Goal: Use online tool/utility

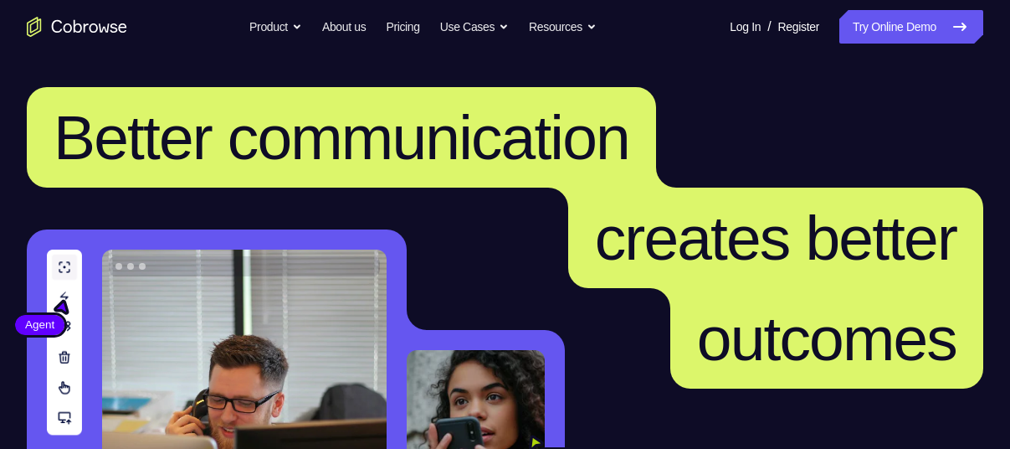
click at [956, 33] on icon at bounding box center [960, 27] width 20 height 20
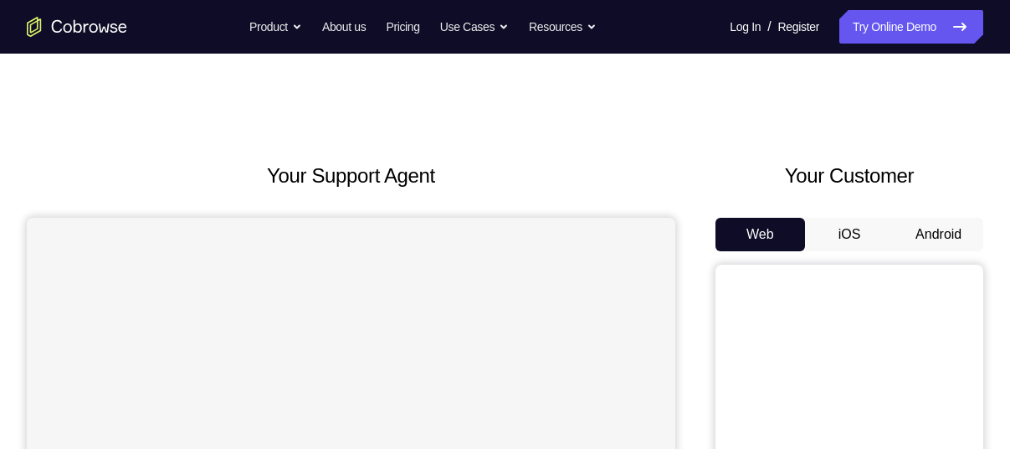
click at [947, 224] on button "Android" at bounding box center [939, 234] width 90 height 33
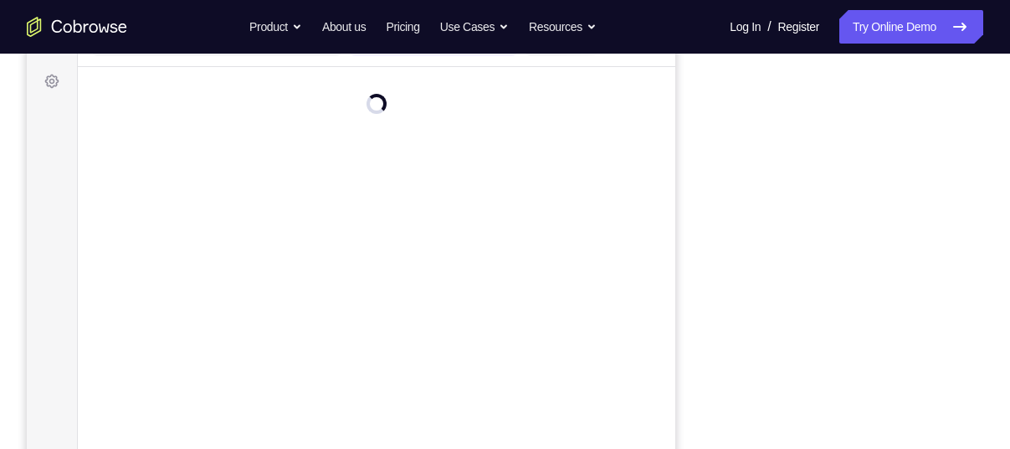
scroll to position [238, 0]
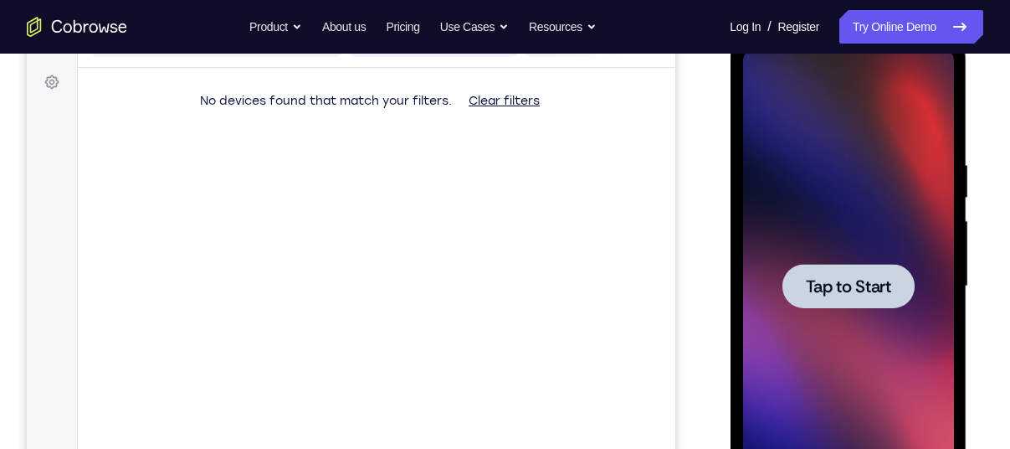
click at [862, 278] on span "Tap to Start" at bounding box center [847, 286] width 85 height 17
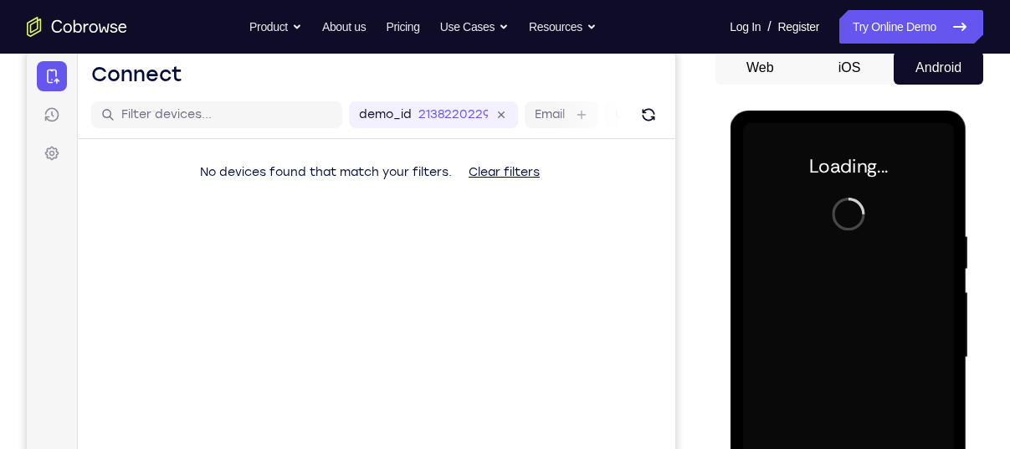
scroll to position [157, 0]
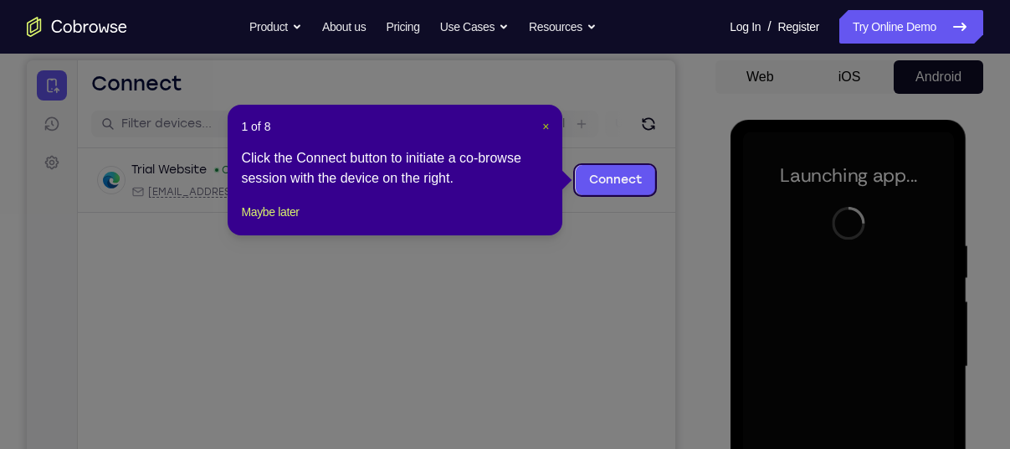
drag, startPoint x: 545, startPoint y: 127, endPoint x: 591, endPoint y: 106, distance: 50.6
click at [545, 126] on span "×" at bounding box center [545, 126] width 7 height 13
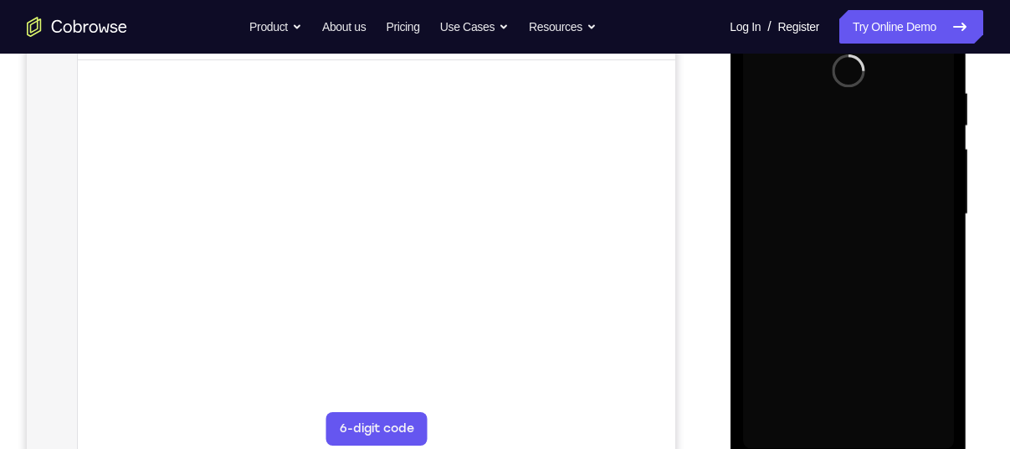
scroll to position [341, 0]
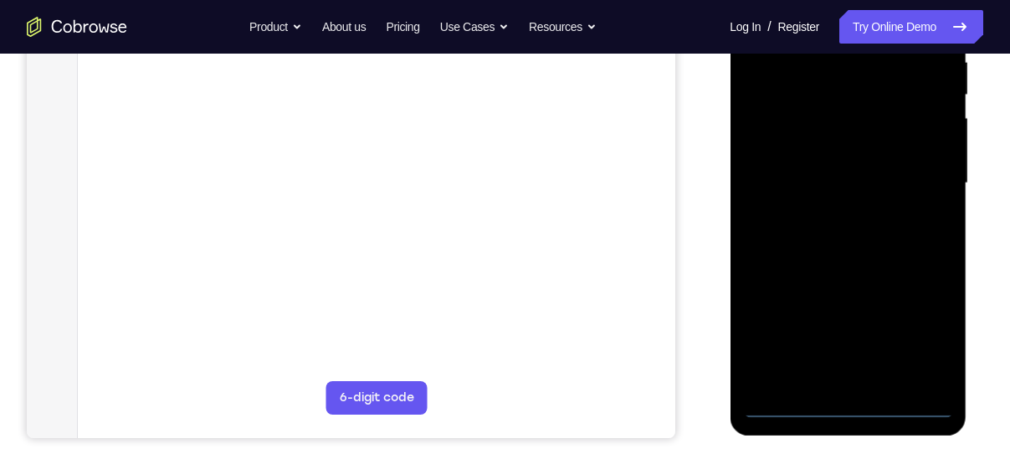
click at [850, 404] on div at bounding box center [848, 183] width 211 height 469
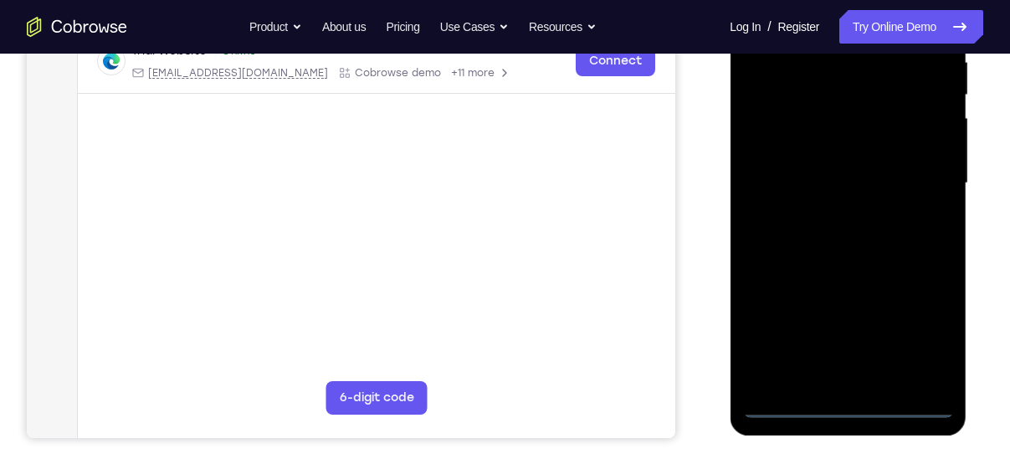
click at [920, 332] on div at bounding box center [848, 183] width 211 height 469
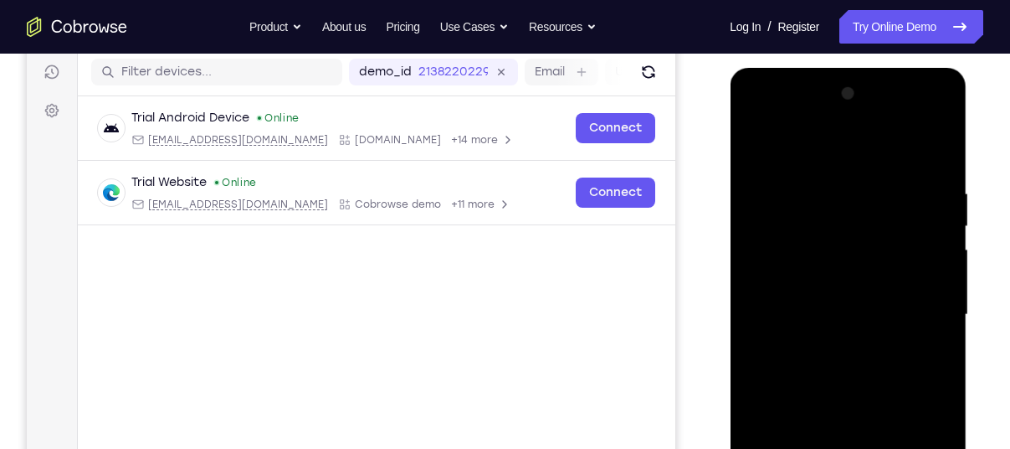
scroll to position [208, 0]
click at [772, 134] on div at bounding box center [848, 315] width 211 height 469
click at [915, 316] on div at bounding box center [848, 315] width 211 height 469
click at [832, 346] on div at bounding box center [848, 315] width 211 height 469
click at [818, 277] on div at bounding box center [848, 315] width 211 height 469
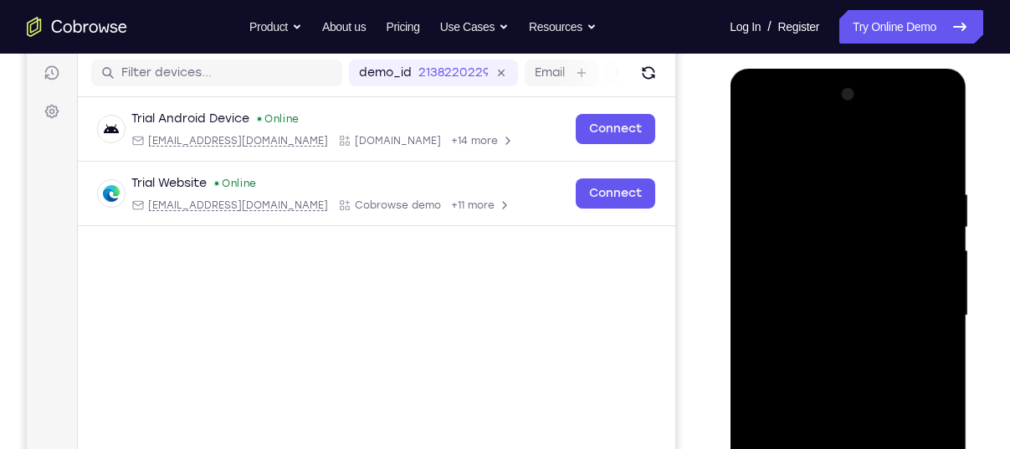
click at [815, 298] on div at bounding box center [848, 315] width 211 height 469
click at [825, 347] on div at bounding box center [848, 315] width 211 height 469
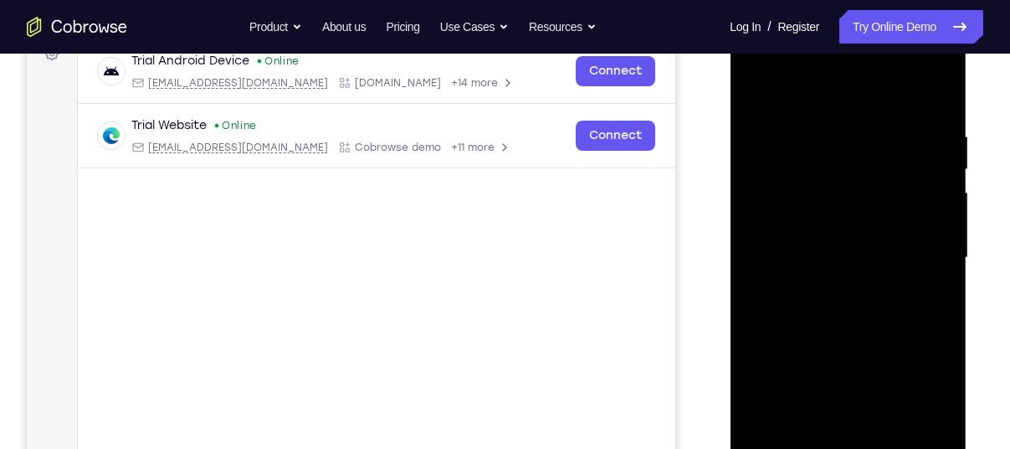
scroll to position [267, 0]
click at [856, 218] on div at bounding box center [848, 257] width 211 height 469
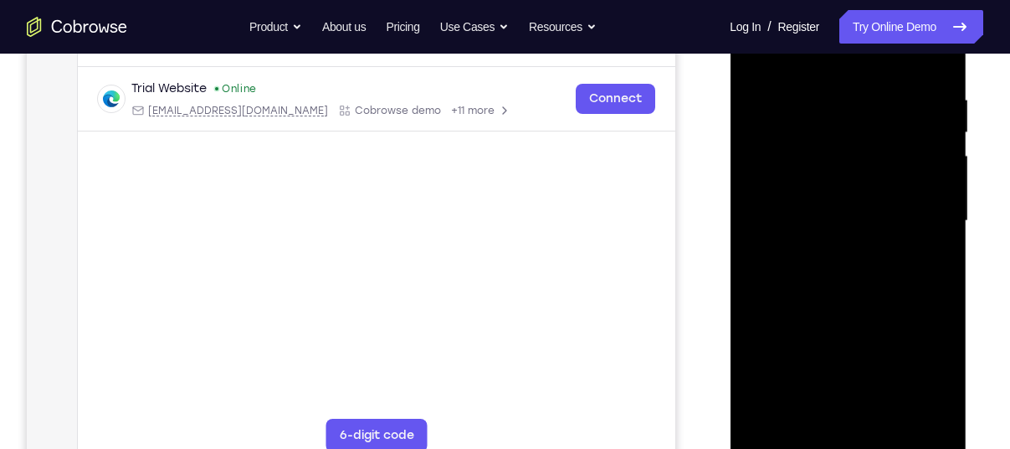
scroll to position [303, 0]
click at [820, 93] on div at bounding box center [848, 221] width 211 height 469
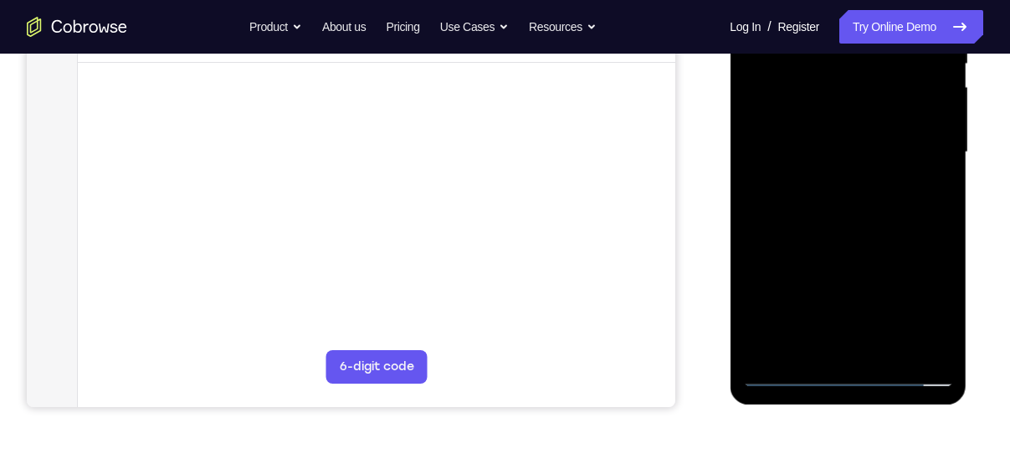
scroll to position [372, 0]
click at [915, 344] on div at bounding box center [848, 152] width 211 height 469
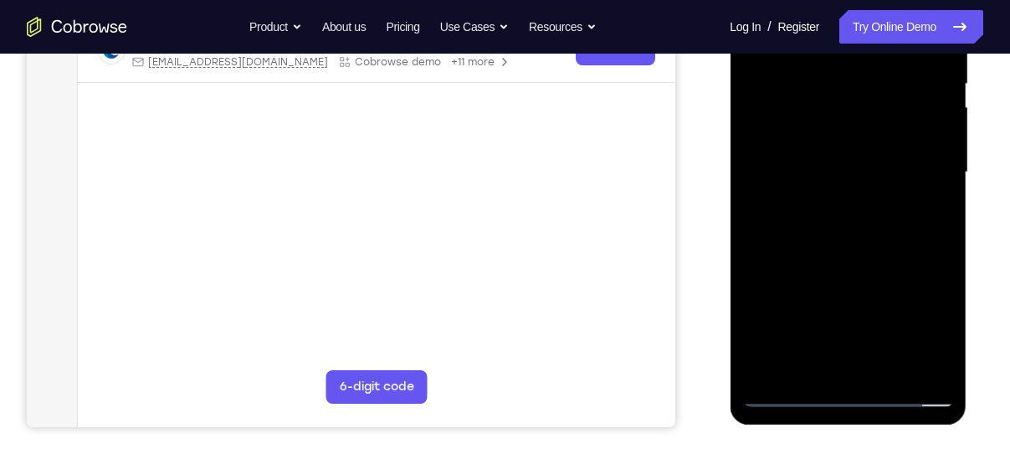
scroll to position [347, 0]
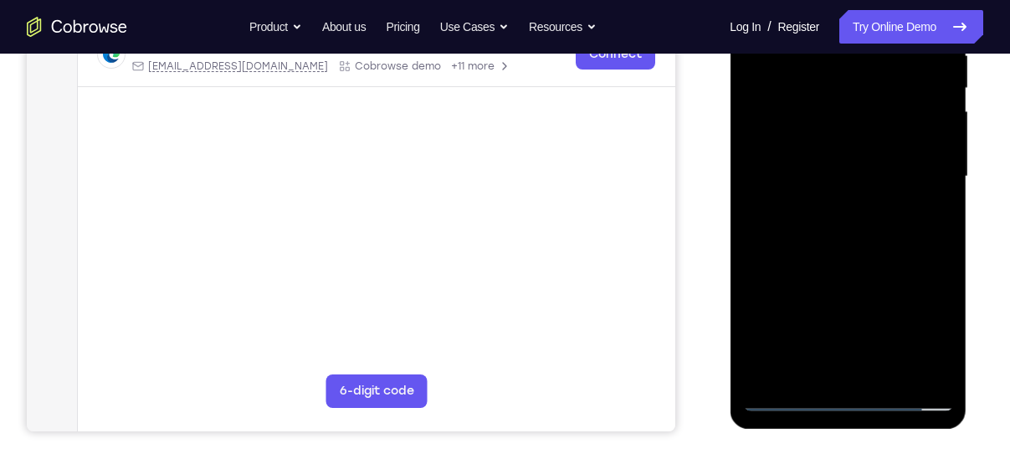
click at [928, 250] on div at bounding box center [848, 176] width 211 height 469
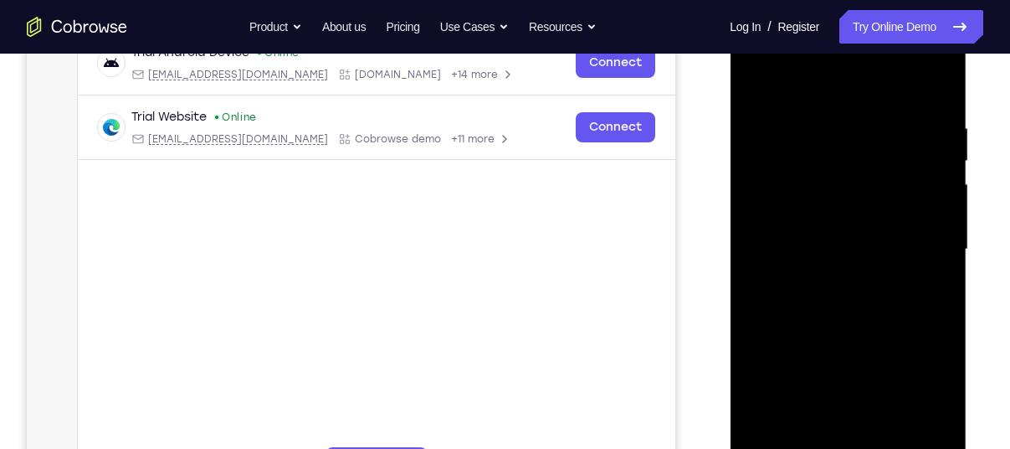
scroll to position [268, 0]
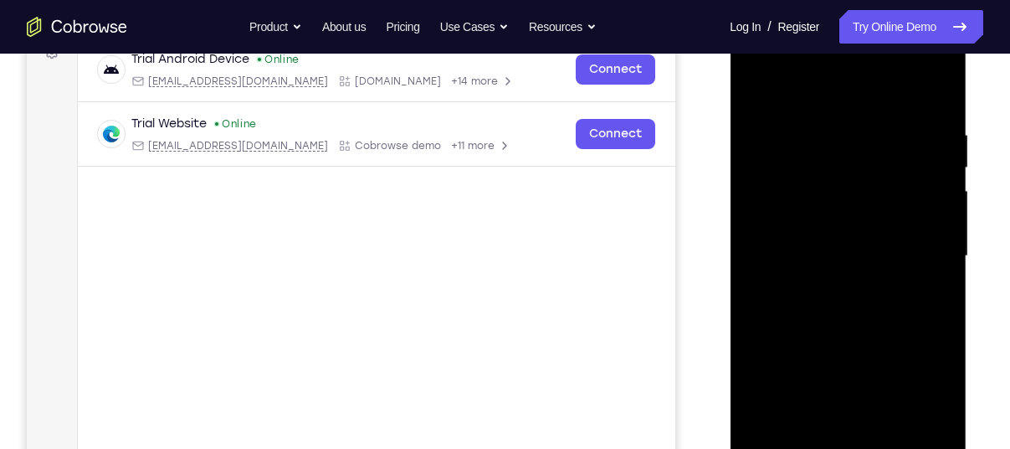
click at [928, 251] on div at bounding box center [848, 256] width 211 height 469
click at [935, 239] on div at bounding box center [848, 256] width 211 height 469
click at [927, 151] on div at bounding box center [848, 256] width 211 height 469
click at [930, 139] on div at bounding box center [848, 256] width 211 height 469
click at [938, 141] on div at bounding box center [848, 256] width 211 height 469
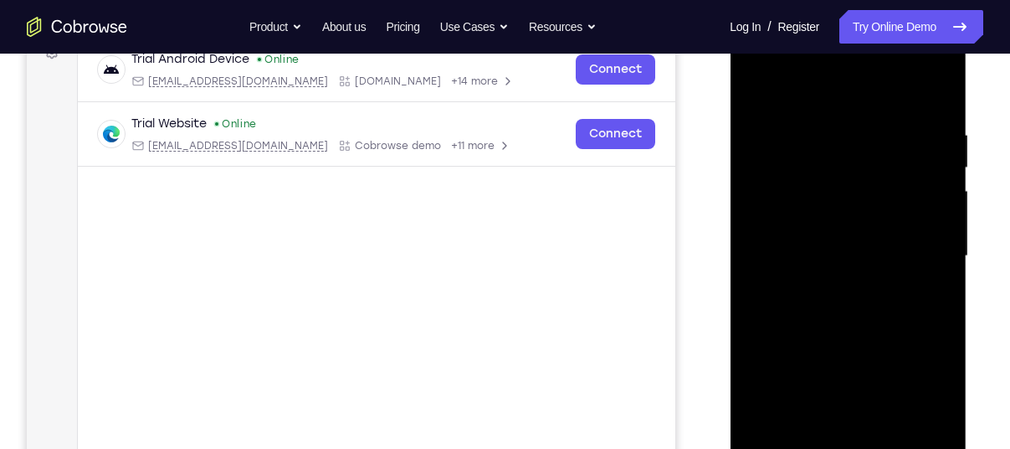
click at [938, 141] on div at bounding box center [848, 256] width 211 height 469
click at [933, 93] on div at bounding box center [848, 256] width 211 height 469
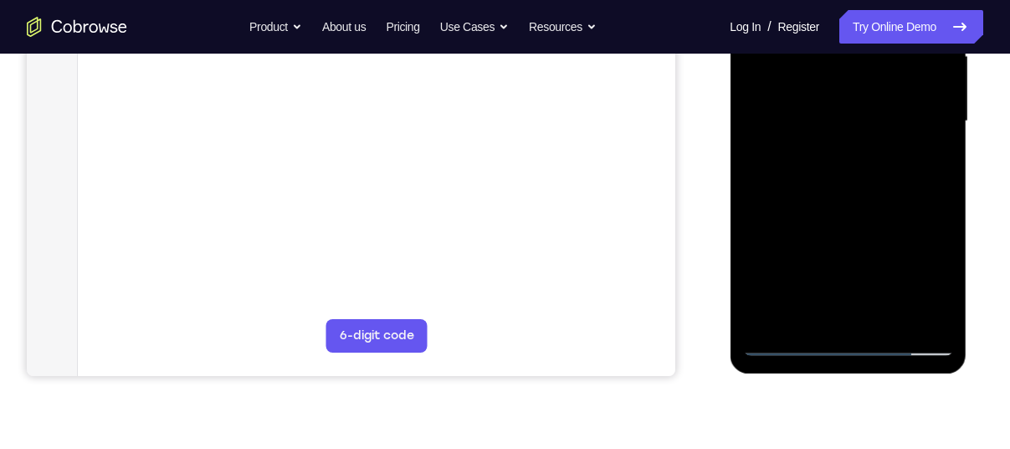
scroll to position [398, 0]
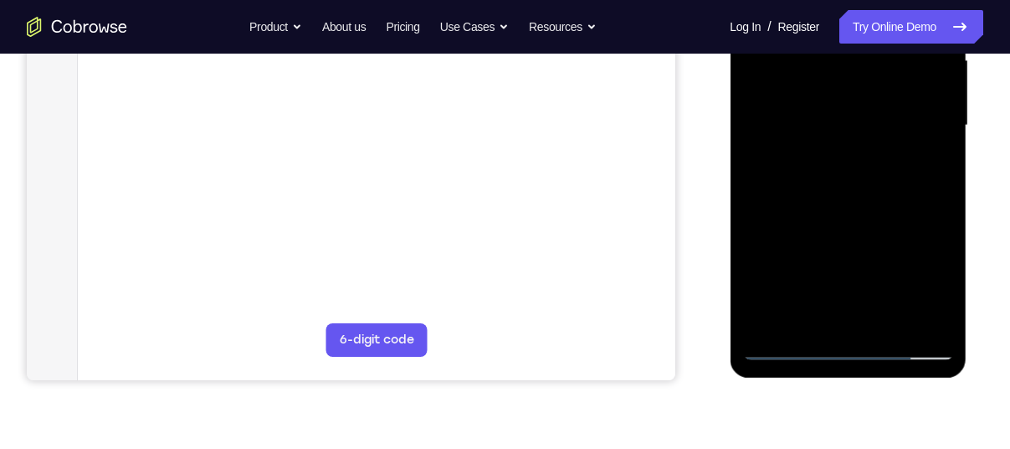
click at [887, 320] on div at bounding box center [848, 125] width 211 height 469
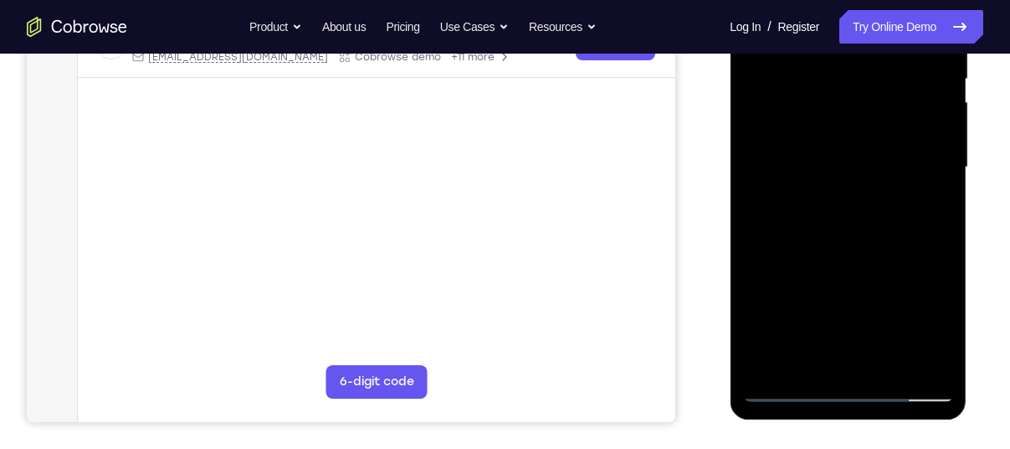
scroll to position [355, 0]
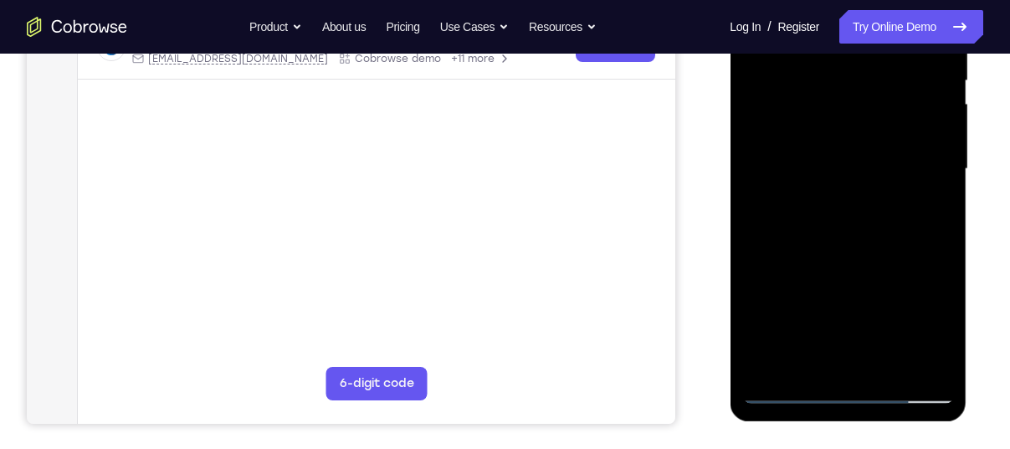
click at [875, 260] on div at bounding box center [848, 169] width 211 height 469
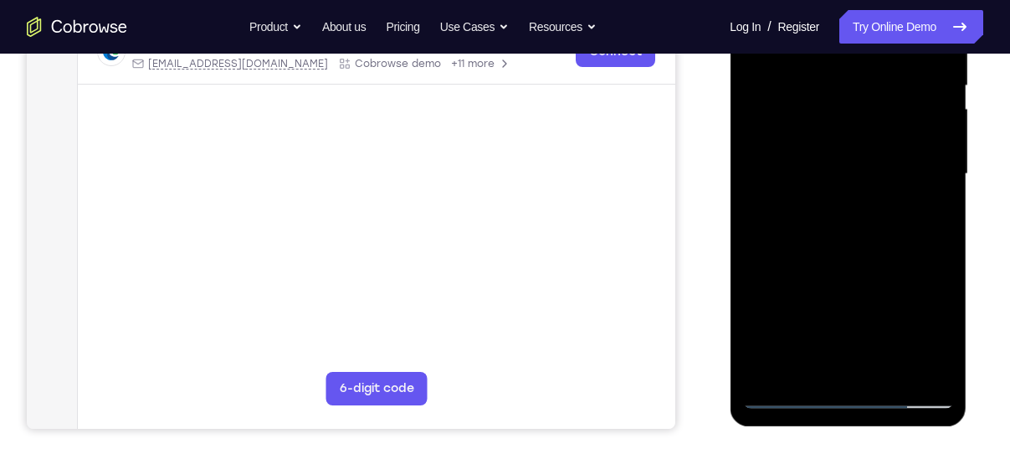
click at [856, 132] on div at bounding box center [848, 174] width 211 height 469
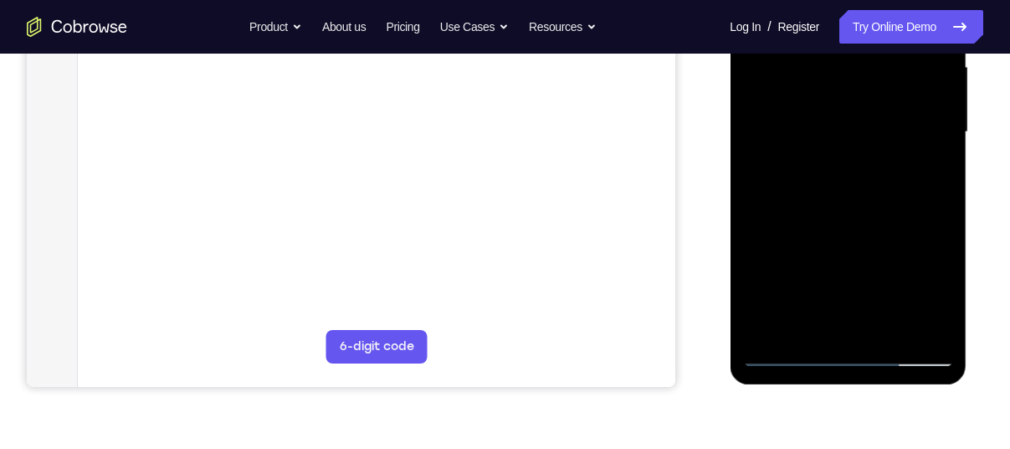
click at [818, 319] on div at bounding box center [848, 132] width 211 height 469
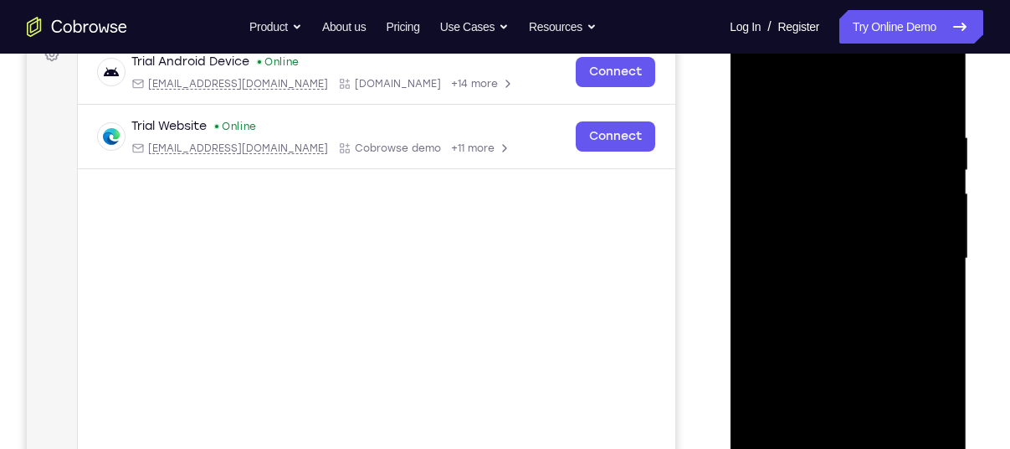
scroll to position [263, 0]
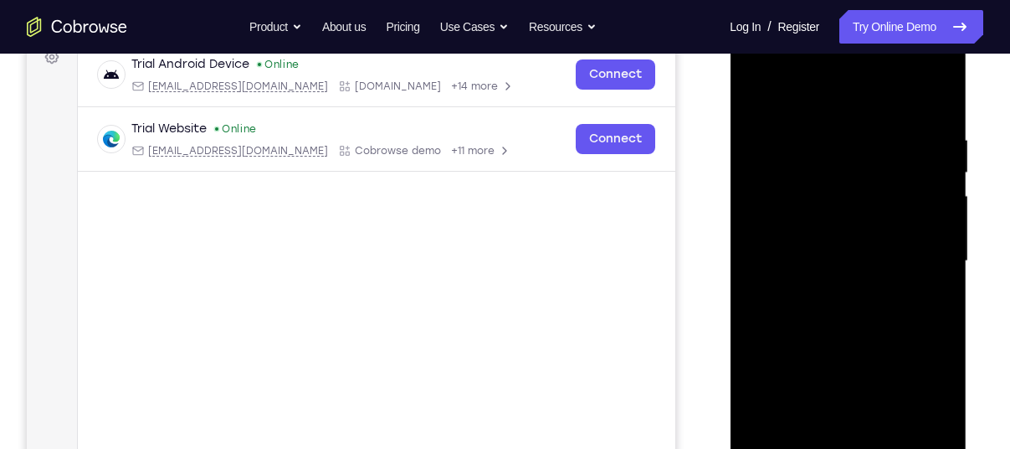
drag, startPoint x: 916, startPoint y: 174, endPoint x: 907, endPoint y: 217, distance: 43.5
click at [907, 217] on div at bounding box center [848, 261] width 211 height 469
drag, startPoint x: 913, startPoint y: 178, endPoint x: 905, endPoint y: 229, distance: 51.7
click at [905, 229] on div at bounding box center [848, 261] width 211 height 469
drag, startPoint x: 902, startPoint y: 188, endPoint x: 920, endPoint y: 62, distance: 126.9
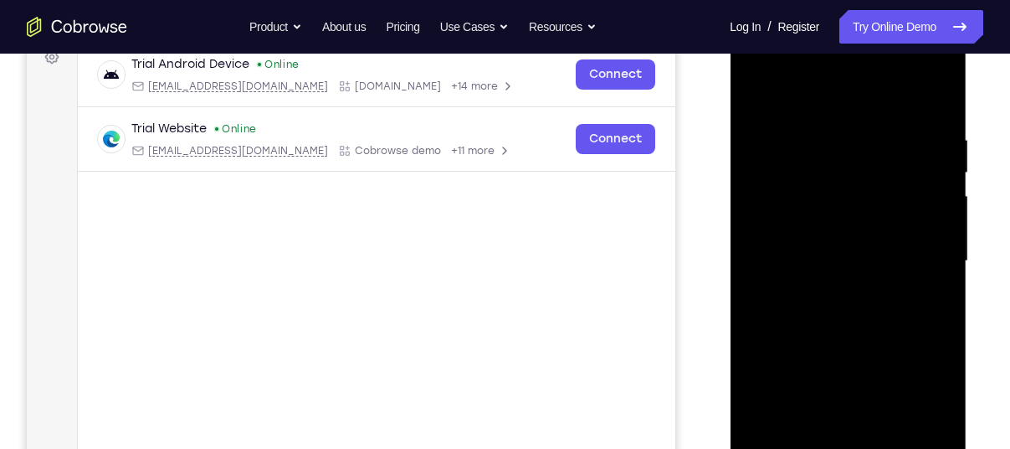
click at [920, 62] on div at bounding box center [848, 261] width 211 height 469
click at [836, 306] on div at bounding box center [848, 261] width 211 height 469
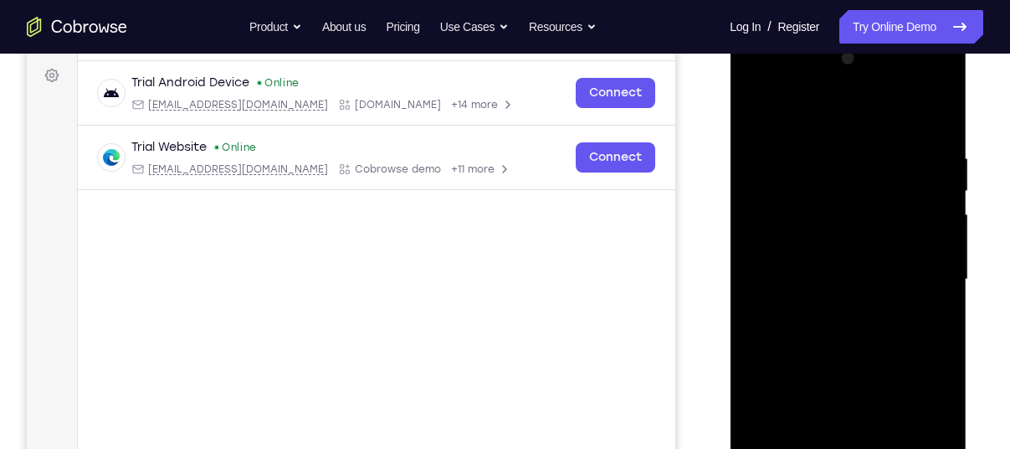
scroll to position [243, 0]
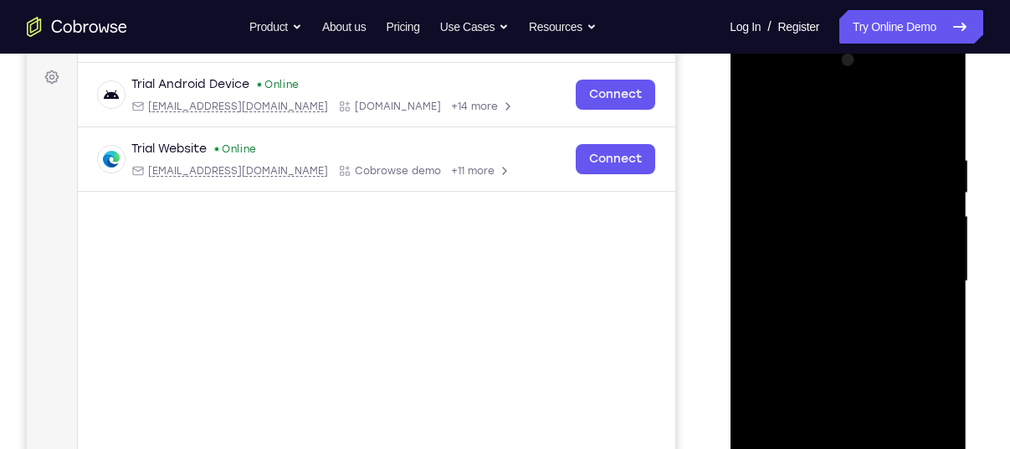
click at [756, 116] on div at bounding box center [848, 281] width 211 height 469
click at [774, 163] on div at bounding box center [848, 281] width 211 height 469
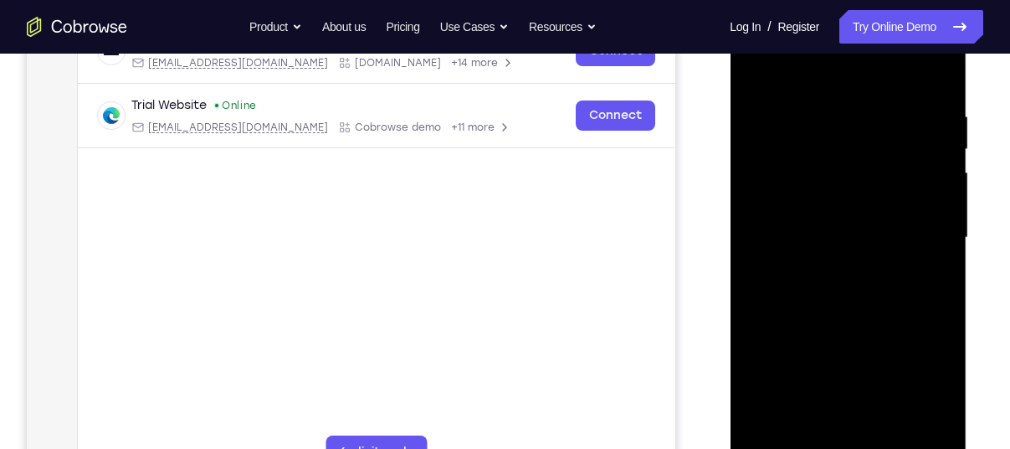
scroll to position [383, 0]
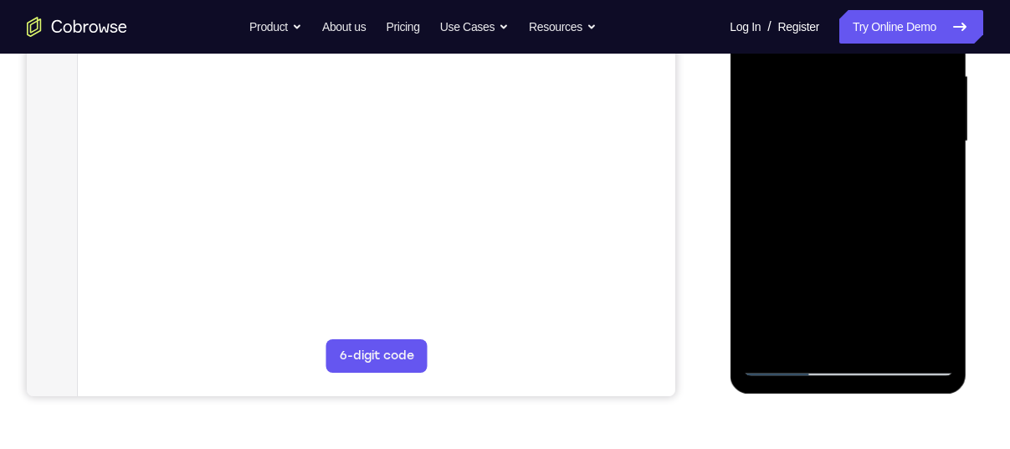
click at [805, 340] on div at bounding box center [848, 141] width 211 height 469
drag, startPoint x: 841, startPoint y: 292, endPoint x: 842, endPoint y: 199, distance: 92.9
click at [842, 199] on div at bounding box center [848, 141] width 211 height 469
drag, startPoint x: 852, startPoint y: 291, endPoint x: 860, endPoint y: 150, distance: 141.7
click at [860, 150] on div at bounding box center [848, 141] width 211 height 469
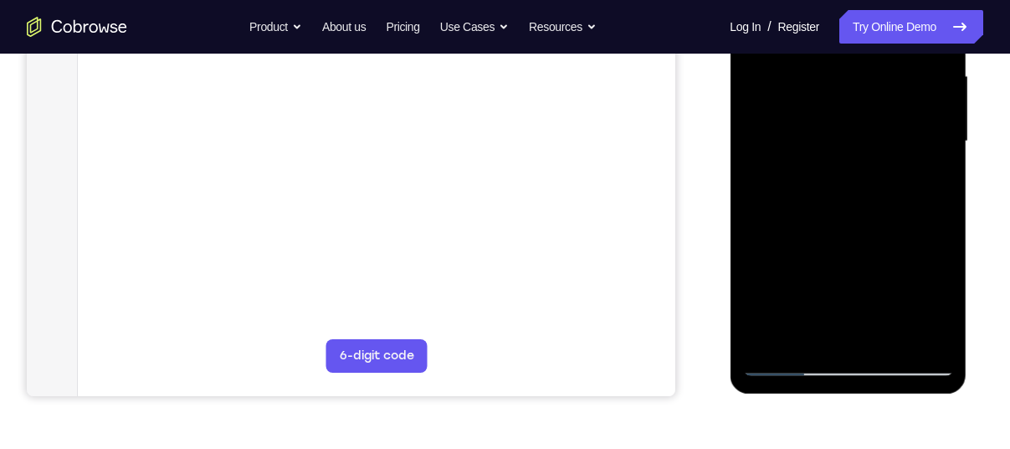
drag, startPoint x: 857, startPoint y: 270, endPoint x: 847, endPoint y: 184, distance: 86.0
click at [847, 184] on div at bounding box center [848, 141] width 211 height 469
drag, startPoint x: 846, startPoint y: 285, endPoint x: 844, endPoint y: 187, distance: 98.0
click at [844, 187] on div at bounding box center [848, 141] width 211 height 469
drag, startPoint x: 864, startPoint y: 281, endPoint x: 859, endPoint y: 108, distance: 173.4
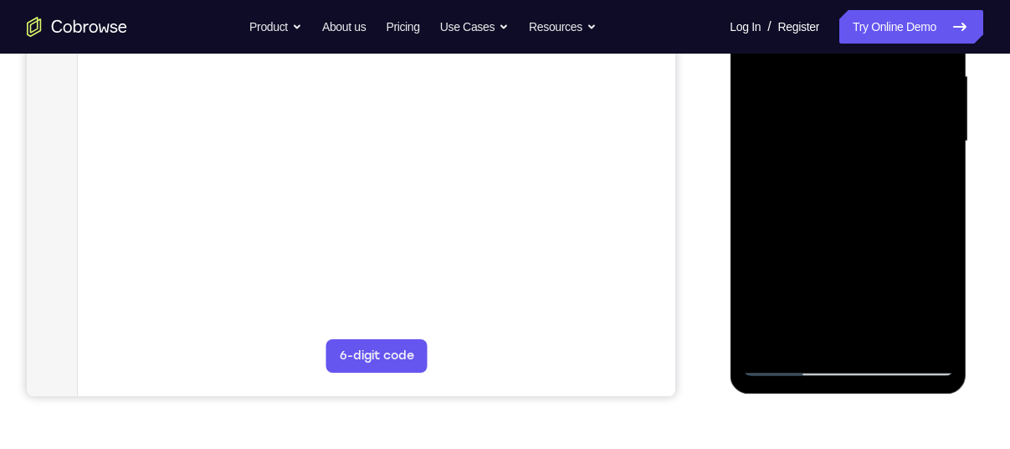
click at [859, 108] on div at bounding box center [848, 141] width 211 height 469
drag, startPoint x: 867, startPoint y: 275, endPoint x: 865, endPoint y: 155, distance: 119.7
click at [865, 155] on div at bounding box center [848, 141] width 211 height 469
drag, startPoint x: 881, startPoint y: 269, endPoint x: 892, endPoint y: 111, distance: 158.6
click at [892, 111] on div at bounding box center [848, 141] width 211 height 469
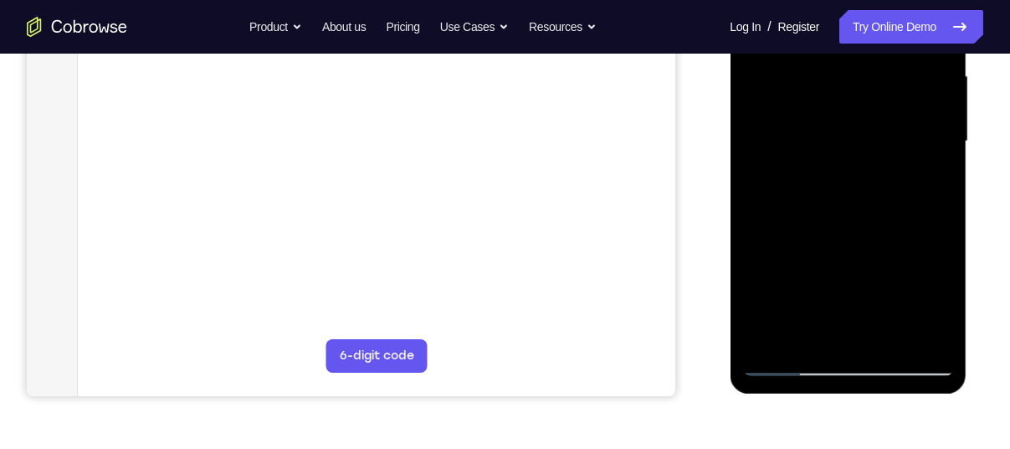
drag, startPoint x: 884, startPoint y: 285, endPoint x: 868, endPoint y: 105, distance: 180.7
click at [868, 105] on div at bounding box center [848, 141] width 211 height 469
drag, startPoint x: 882, startPoint y: 268, endPoint x: 877, endPoint y: 157, distance: 110.7
click at [877, 157] on div at bounding box center [848, 141] width 211 height 469
drag, startPoint x: 897, startPoint y: 282, endPoint x: 892, endPoint y: 184, distance: 98.0
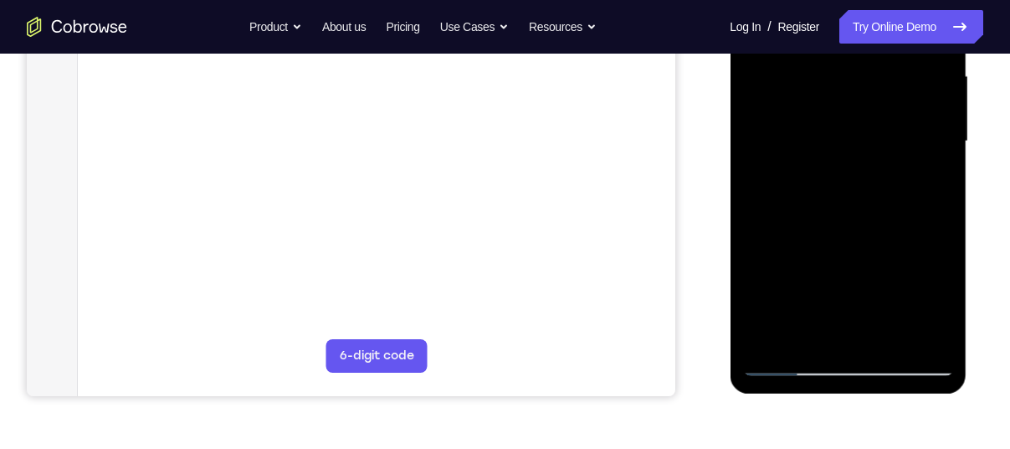
click at [892, 184] on div at bounding box center [848, 141] width 211 height 469
drag, startPoint x: 893, startPoint y: 296, endPoint x: 876, endPoint y: 167, distance: 130.1
click at [876, 167] on div at bounding box center [848, 141] width 211 height 469
drag, startPoint x: 883, startPoint y: 286, endPoint x: 869, endPoint y: 158, distance: 128.9
click at [869, 158] on div at bounding box center [848, 141] width 211 height 469
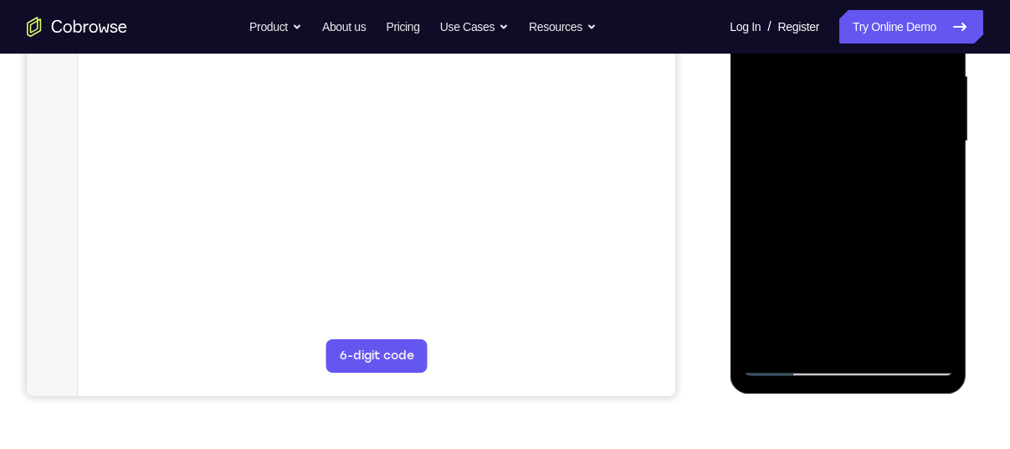
click at [885, 203] on div at bounding box center [848, 141] width 211 height 469
drag, startPoint x: 895, startPoint y: 270, endPoint x: 879, endPoint y: 147, distance: 124.9
click at [879, 147] on div at bounding box center [848, 141] width 211 height 469
drag, startPoint x: 874, startPoint y: 296, endPoint x: 856, endPoint y: 170, distance: 127.7
click at [856, 170] on div at bounding box center [848, 141] width 211 height 469
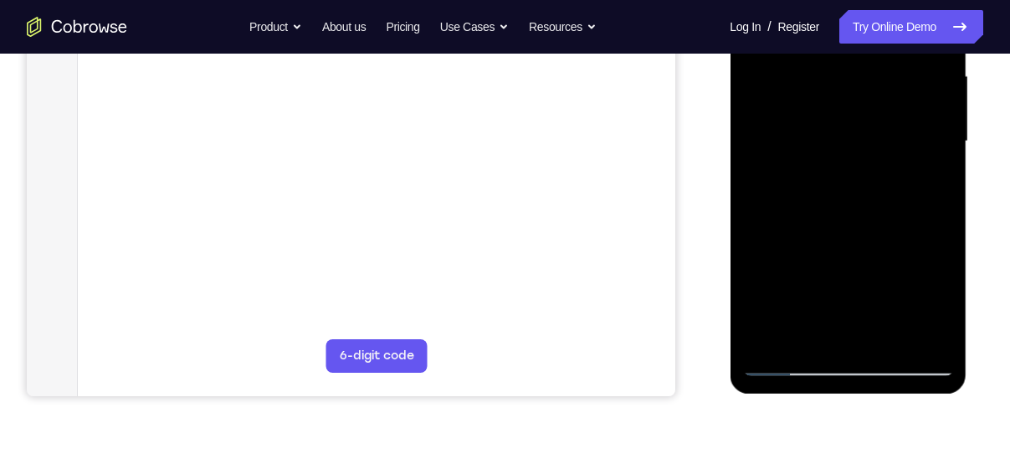
click at [925, 202] on div at bounding box center [848, 141] width 211 height 469
click at [906, 202] on div at bounding box center [848, 141] width 211 height 469
drag, startPoint x: 882, startPoint y: 301, endPoint x: 871, endPoint y: 169, distance: 131.8
click at [871, 169] on div at bounding box center [848, 141] width 211 height 469
drag, startPoint x: 877, startPoint y: 281, endPoint x: 866, endPoint y: 181, distance: 101.0
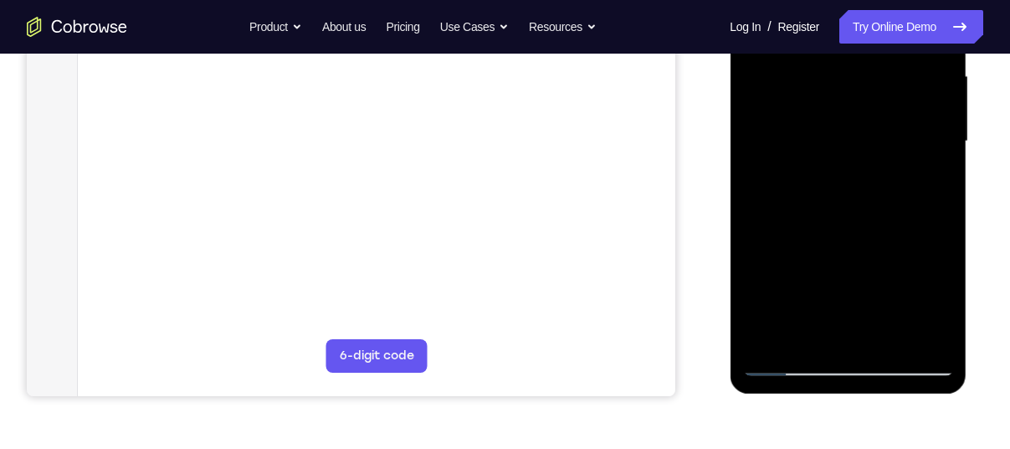
click at [866, 181] on div at bounding box center [848, 141] width 211 height 469
drag, startPoint x: 887, startPoint y: 287, endPoint x: 866, endPoint y: 209, distance: 80.6
click at [866, 209] on div at bounding box center [848, 141] width 211 height 469
drag, startPoint x: 877, startPoint y: 275, endPoint x: 859, endPoint y: 199, distance: 78.2
click at [859, 199] on div at bounding box center [848, 141] width 211 height 469
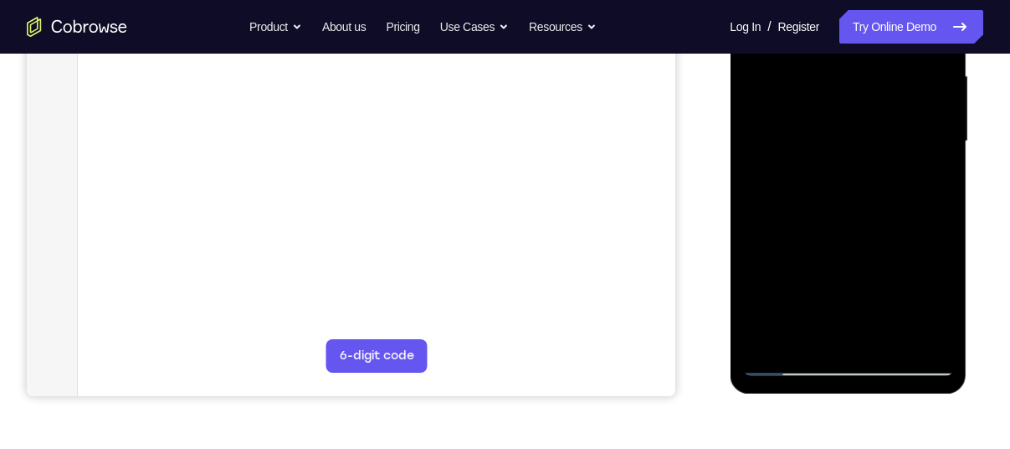
drag, startPoint x: 875, startPoint y: 272, endPoint x: 860, endPoint y: 209, distance: 64.6
click at [860, 209] on div at bounding box center [848, 141] width 211 height 469
drag, startPoint x: 882, startPoint y: 301, endPoint x: 866, endPoint y: 180, distance: 122.4
click at [866, 180] on div at bounding box center [848, 141] width 211 height 469
drag, startPoint x: 873, startPoint y: 275, endPoint x: 877, endPoint y: 130, distance: 144.9
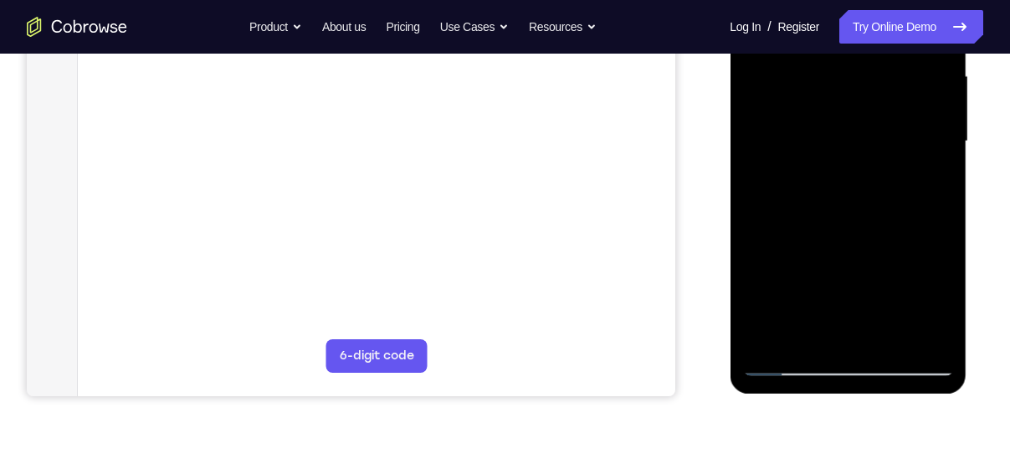
click at [877, 130] on div at bounding box center [848, 141] width 211 height 469
drag, startPoint x: 880, startPoint y: 273, endPoint x: 874, endPoint y: 195, distance: 78.1
click at [874, 195] on div at bounding box center [848, 141] width 211 height 469
drag, startPoint x: 880, startPoint y: 268, endPoint x: 868, endPoint y: 126, distance: 142.0
click at [868, 126] on div at bounding box center [848, 141] width 211 height 469
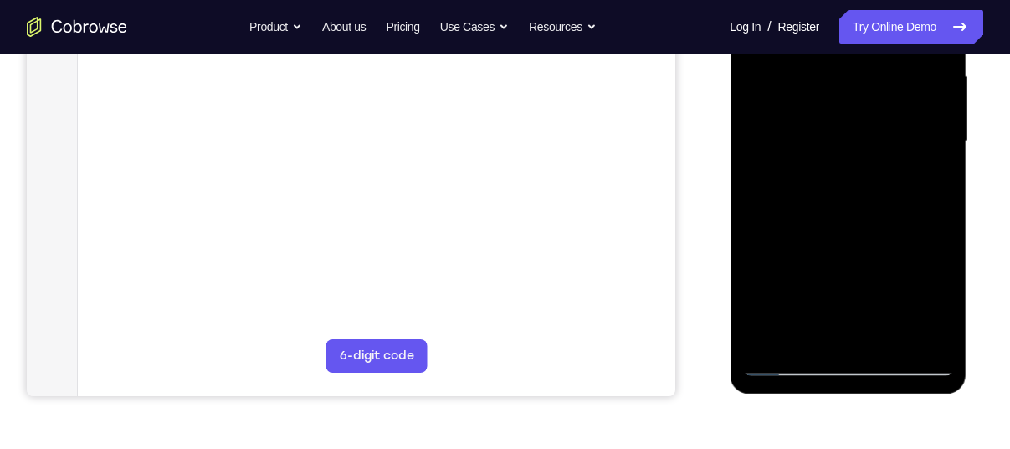
drag, startPoint x: 887, startPoint y: 287, endPoint x: 868, endPoint y: 155, distance: 133.5
click at [868, 155] on div at bounding box center [848, 141] width 211 height 469
drag, startPoint x: 885, startPoint y: 283, endPoint x: 876, endPoint y: 162, distance: 121.7
click at [876, 162] on div at bounding box center [848, 141] width 211 height 469
drag, startPoint x: 868, startPoint y: 261, endPoint x: 826, endPoint y: 123, distance: 144.3
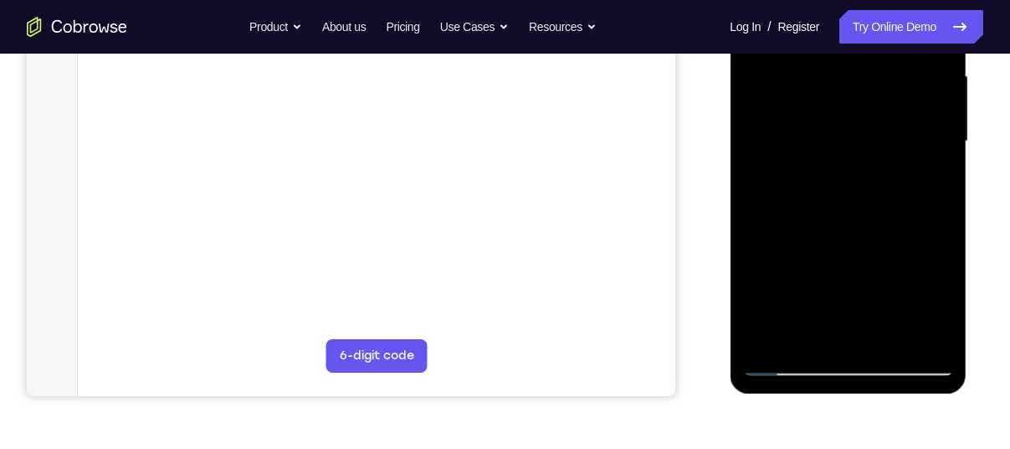
click at [826, 123] on div at bounding box center [848, 141] width 211 height 469
drag, startPoint x: 846, startPoint y: 275, endPoint x: 846, endPoint y: 164, distance: 111.3
click at [846, 164] on div at bounding box center [848, 141] width 211 height 469
drag, startPoint x: 862, startPoint y: 275, endPoint x: 853, endPoint y: 141, distance: 134.3
click at [853, 141] on div at bounding box center [848, 141] width 211 height 469
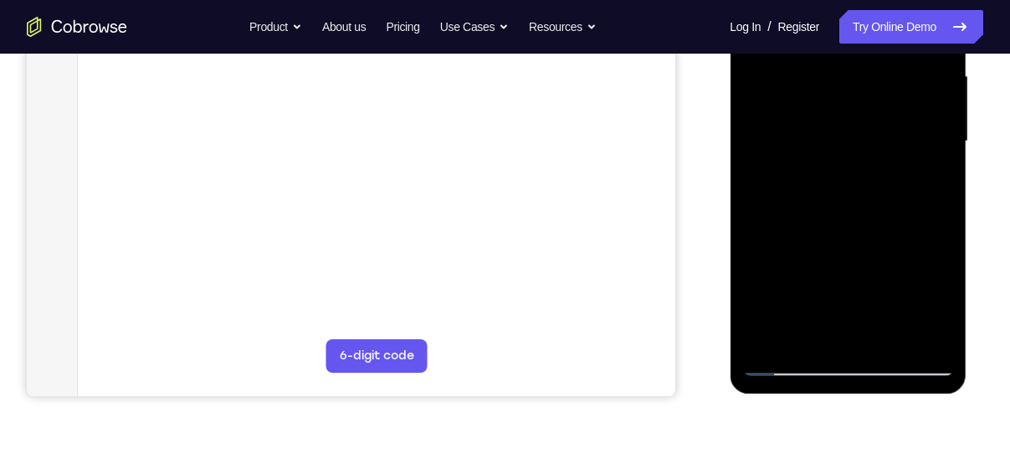
drag, startPoint x: 867, startPoint y: 262, endPoint x: 862, endPoint y: 142, distance: 119.8
click at [862, 142] on div at bounding box center [848, 141] width 211 height 469
click at [758, 203] on div at bounding box center [848, 141] width 211 height 469
drag, startPoint x: 888, startPoint y: 162, endPoint x: 774, endPoint y: 167, distance: 114.8
click at [774, 167] on div at bounding box center [848, 141] width 211 height 469
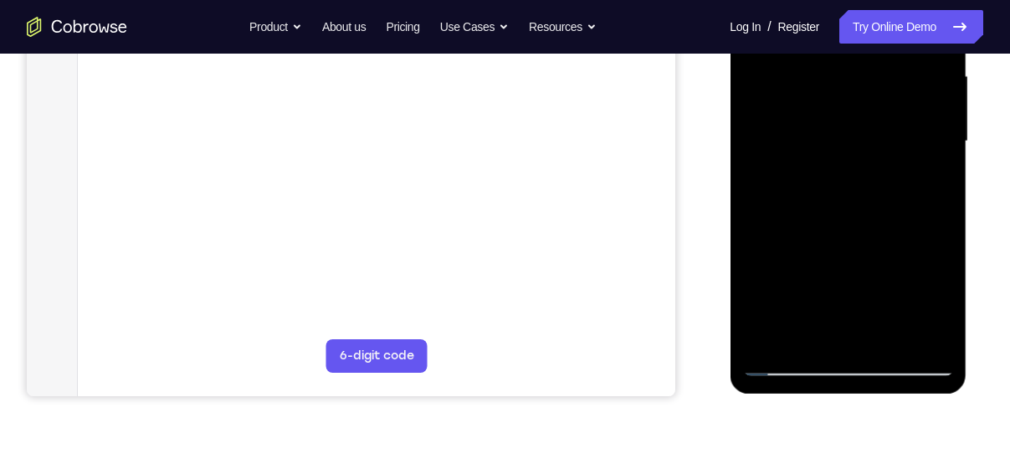
drag
click at [781, 169] on div at bounding box center [848, 141] width 211 height 469
click at [743, 157] on div at bounding box center [848, 141] width 211 height 469
click at [779, 151] on div at bounding box center [848, 141] width 211 height 469
click at [950, 154] on div at bounding box center [848, 141] width 211 height 469
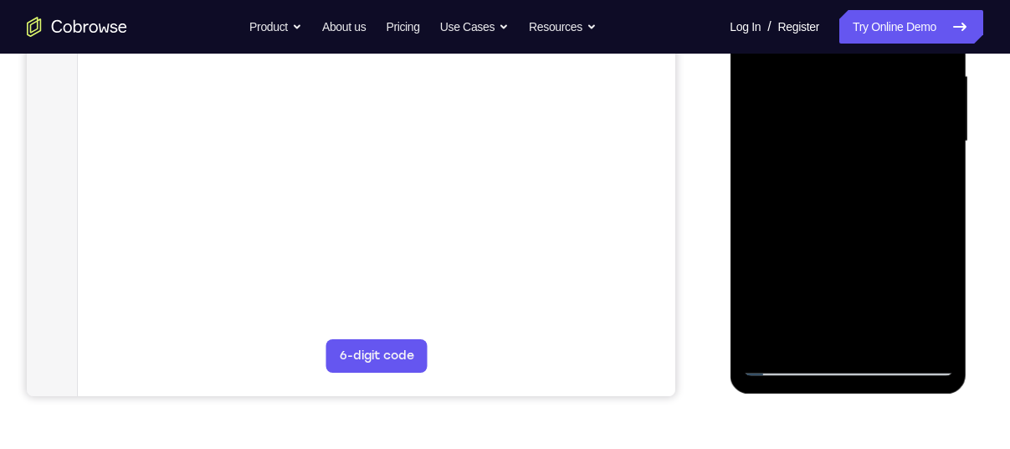
click at [969, 149] on html "Online web based iOS Simulators and Android Emulators. Run iPhone, iPad, Mobile…" at bounding box center [849, 146] width 239 height 502
click at [940, 191] on div at bounding box center [848, 141] width 211 height 469
drag, startPoint x: 885, startPoint y: 160, endPoint x: 773, endPoint y: 162, distance: 112.2
click at [773, 162] on div at bounding box center [848, 141] width 211 height 469
drag, startPoint x: 862, startPoint y: 161, endPoint x: 729, endPoint y: 173, distance: 133.7
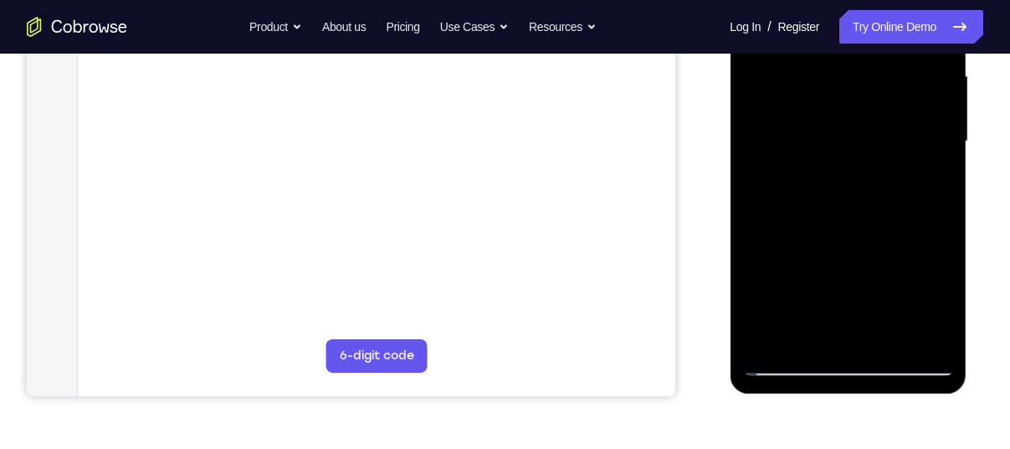
click at [730, 173] on html "Online web based iOS Simulators and Android Emulators. Run iPhone, iPad, Mobile…" at bounding box center [849, 146] width 239 height 502
click at [866, 145] on div at bounding box center [848, 141] width 211 height 469
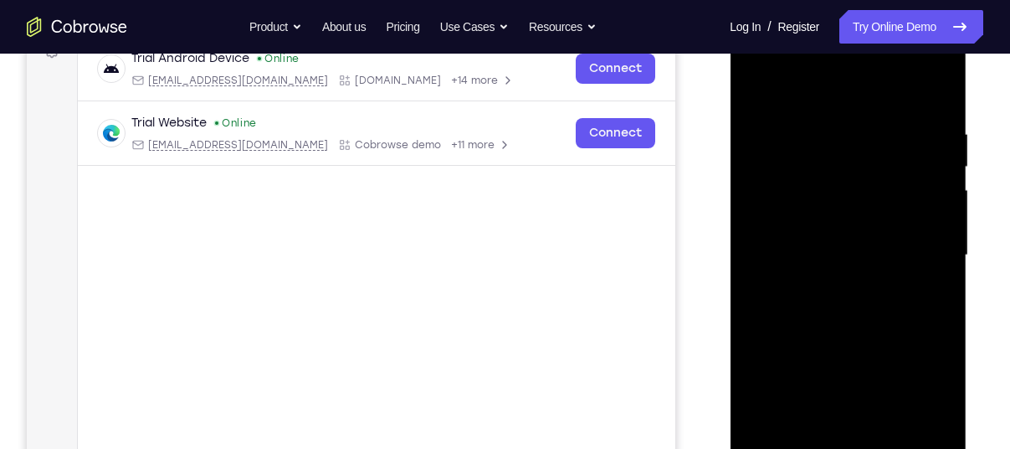
scroll to position [267, 0]
click at [789, 183] on div at bounding box center [848, 257] width 211 height 469
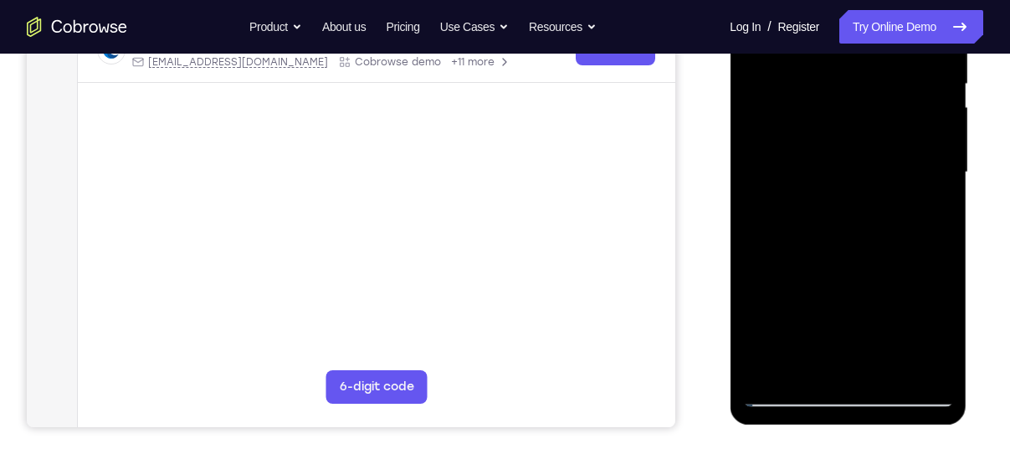
scroll to position [355, 0]
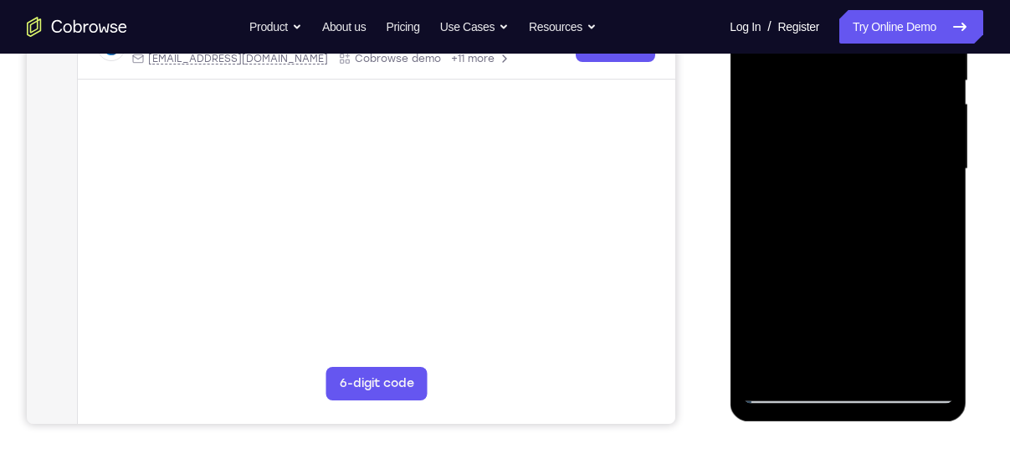
click at [805, 356] on div at bounding box center [848, 169] width 211 height 469
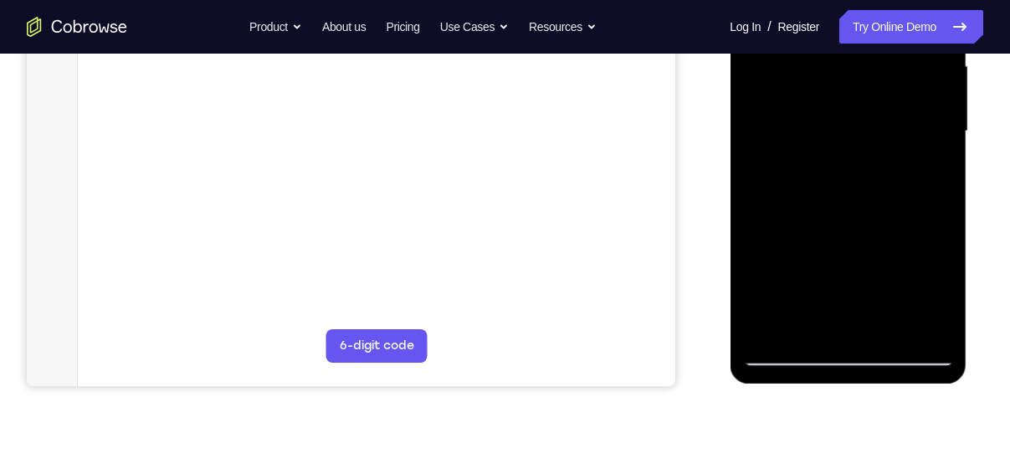
scroll to position [393, 0]
drag, startPoint x: 895, startPoint y: 287, endPoint x: 890, endPoint y: 227, distance: 60.5
click at [890, 227] on div at bounding box center [848, 130] width 211 height 469
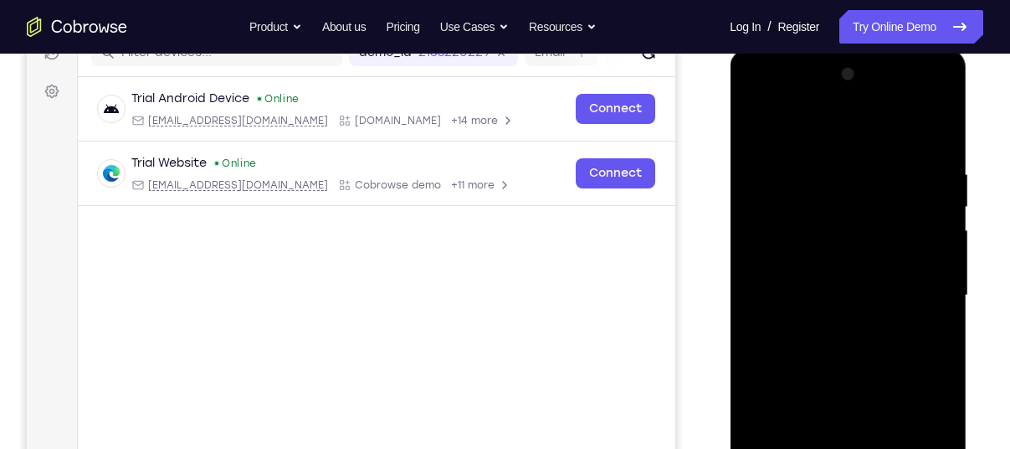
scroll to position [228, 0]
click at [935, 135] on div at bounding box center [848, 296] width 211 height 469
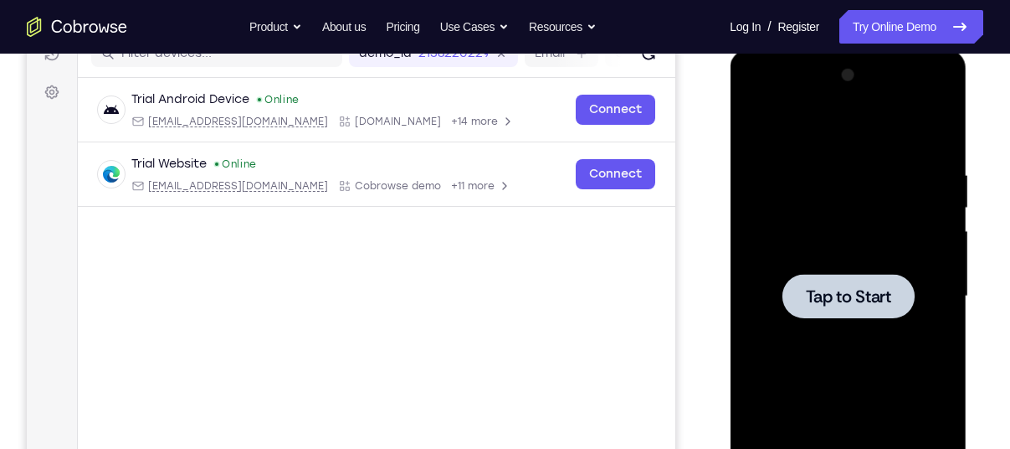
click at [851, 265] on div at bounding box center [848, 296] width 211 height 469
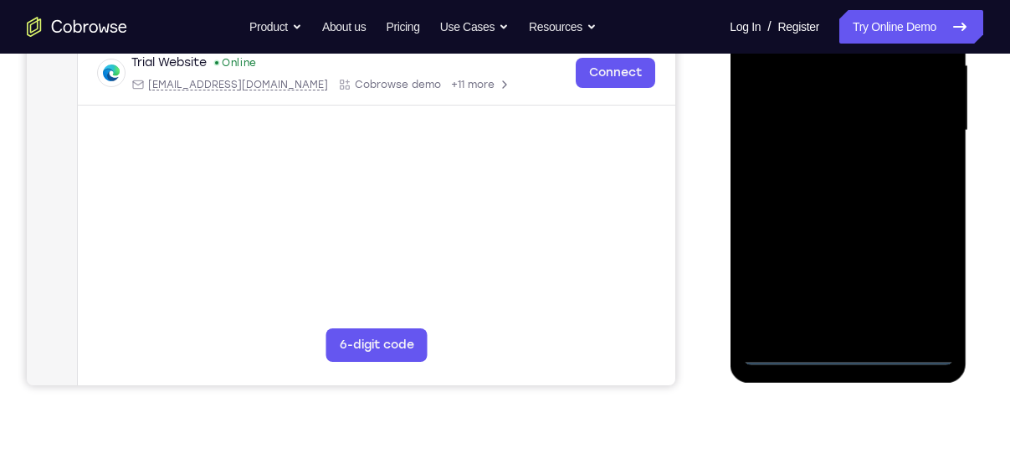
scroll to position [442, 0]
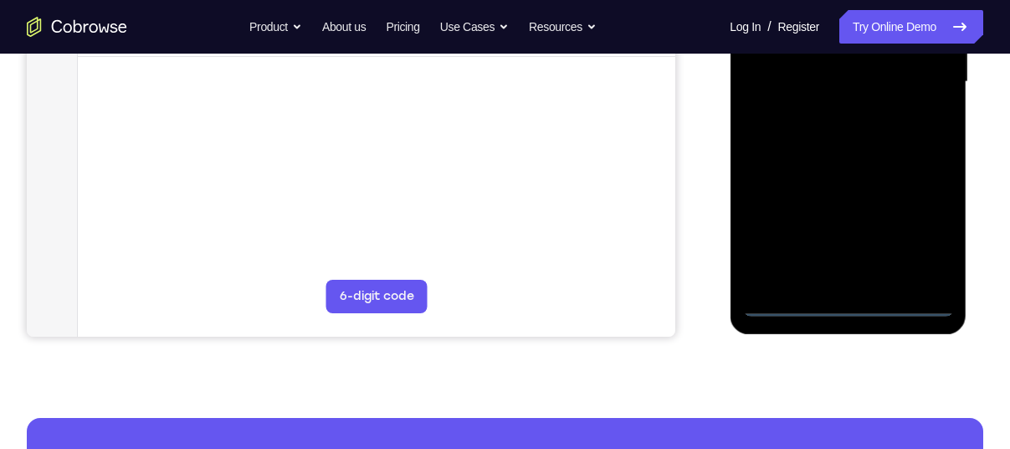
click at [843, 302] on div at bounding box center [848, 82] width 211 height 469
click at [916, 222] on div at bounding box center [848, 82] width 211 height 469
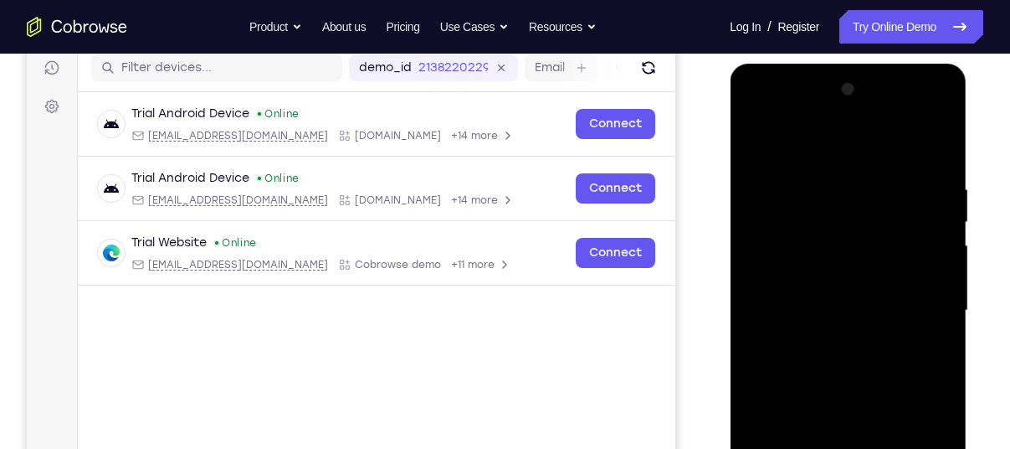
scroll to position [213, 0]
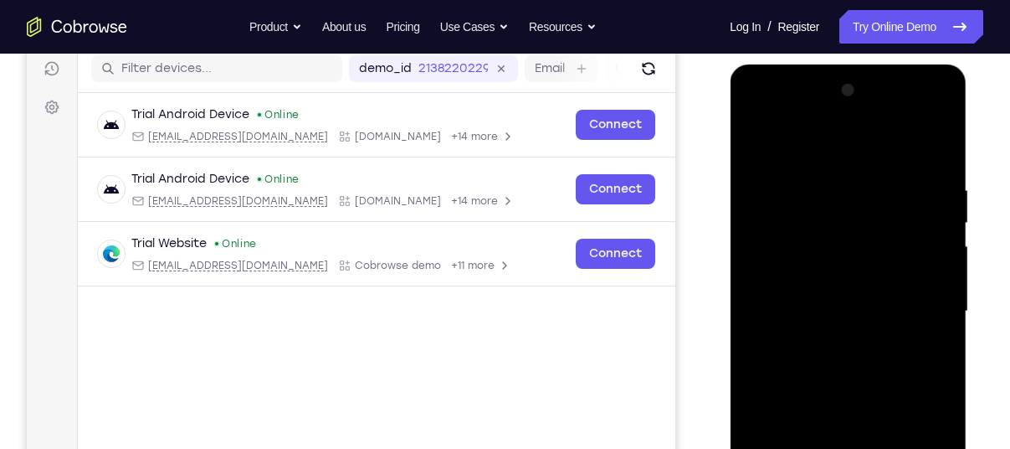
click at [772, 116] on div at bounding box center [848, 311] width 211 height 469
click at [918, 298] on div at bounding box center [848, 311] width 211 height 469
click at [822, 341] on div at bounding box center [848, 311] width 211 height 469
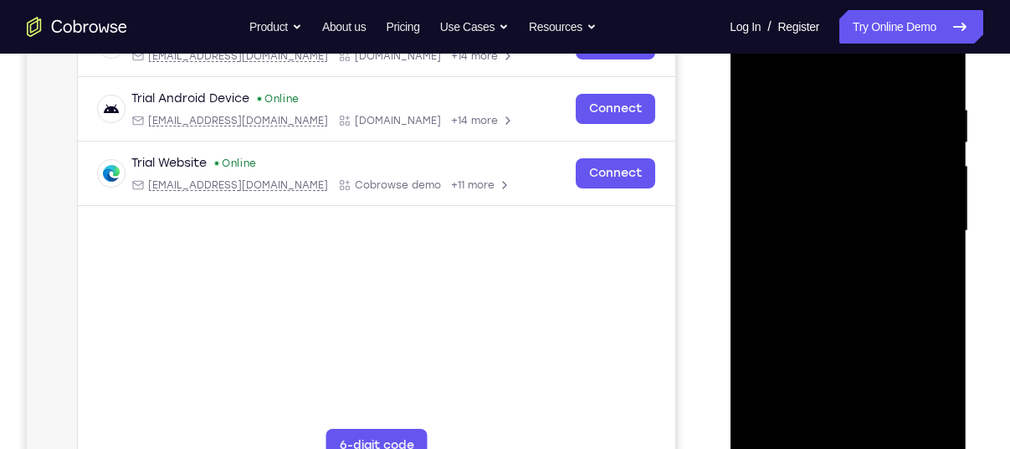
click at [828, 215] on div at bounding box center [848, 231] width 211 height 469
click at [820, 200] on div at bounding box center [848, 231] width 211 height 469
click at [840, 229] on div at bounding box center [848, 231] width 211 height 469
click at [835, 288] on div at bounding box center [848, 231] width 211 height 469
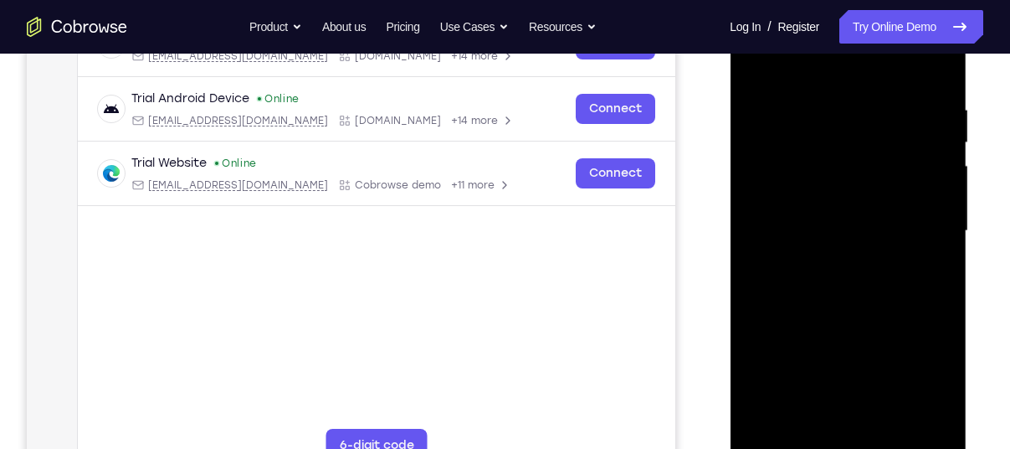
click at [835, 288] on div at bounding box center [848, 231] width 211 height 469
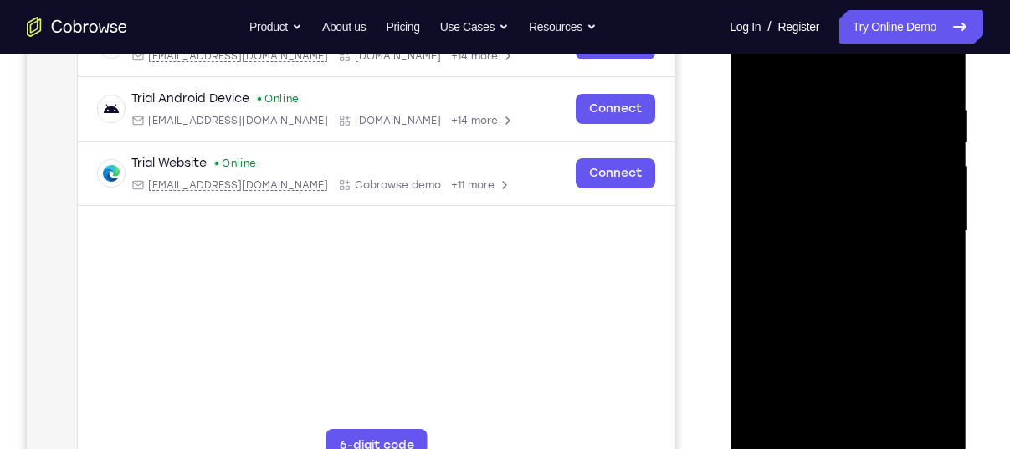
click at [835, 288] on div at bounding box center [848, 231] width 211 height 469
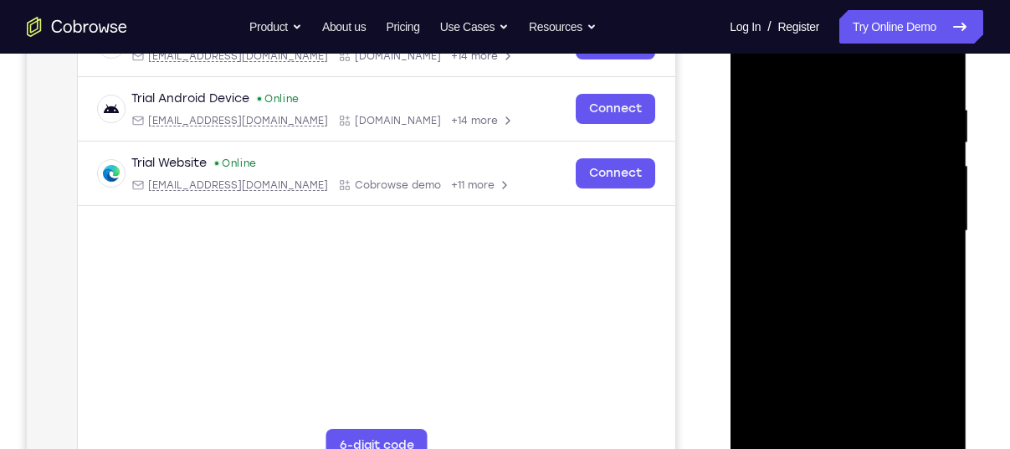
click at [835, 288] on div at bounding box center [848, 231] width 211 height 469
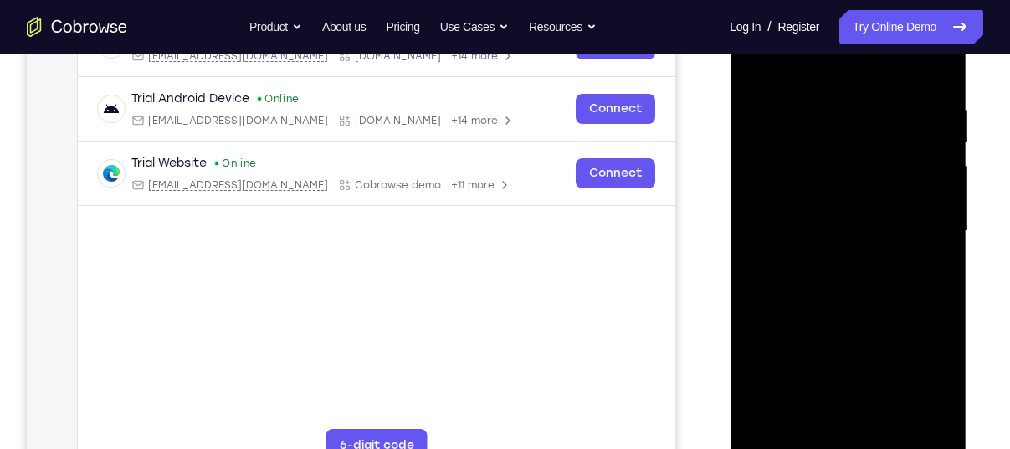
click at [835, 288] on div at bounding box center [848, 231] width 211 height 469
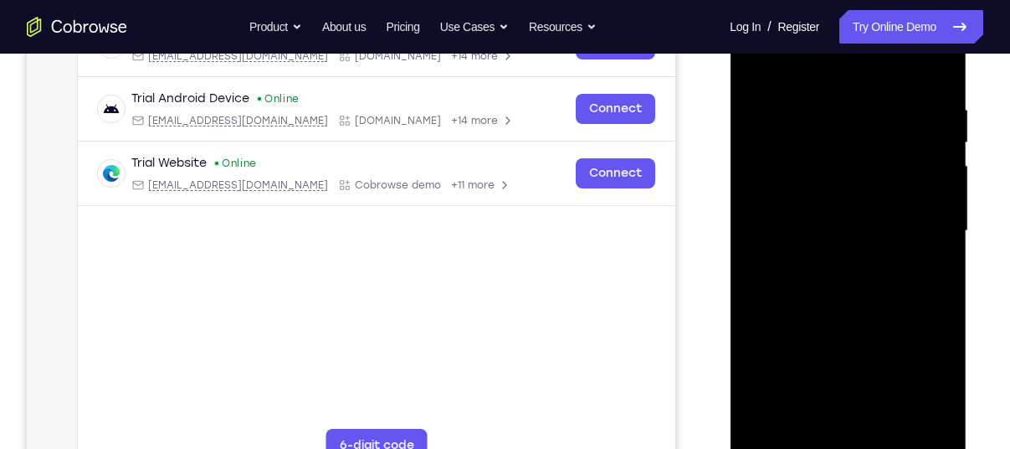
click at [835, 288] on div at bounding box center [848, 231] width 211 height 469
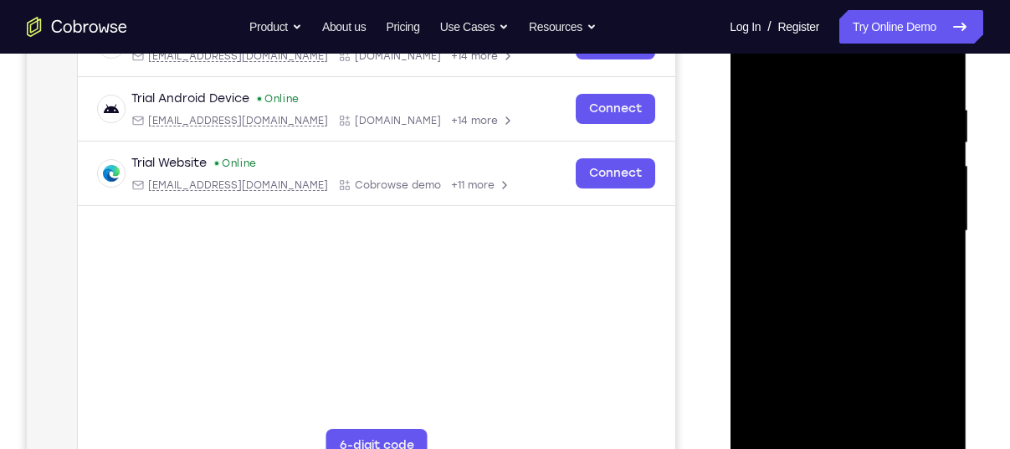
click at [835, 288] on div at bounding box center [848, 231] width 211 height 469
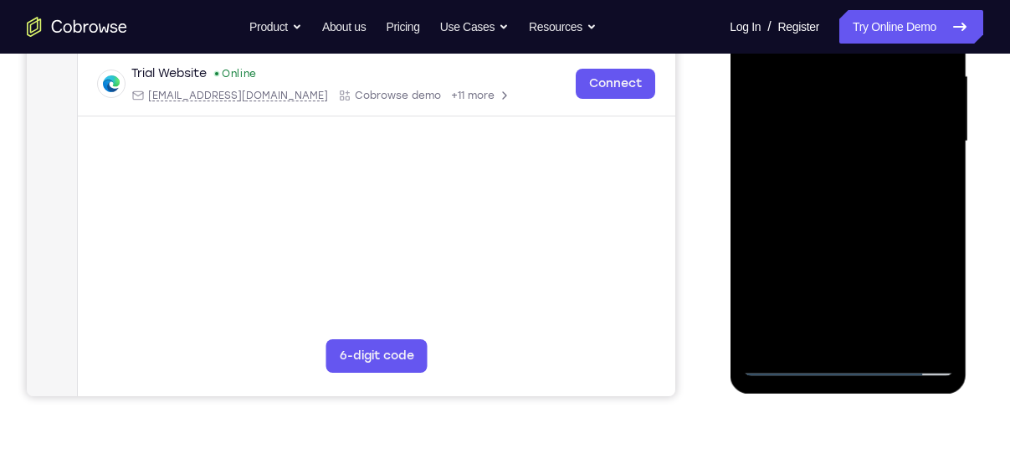
scroll to position [383, 0]
click at [885, 341] on div at bounding box center [848, 140] width 211 height 469
click at [859, 213] on div at bounding box center [848, 140] width 211 height 469
click at [885, 337] on div at bounding box center [848, 140] width 211 height 469
click at [851, 231] on div at bounding box center [848, 140] width 211 height 469
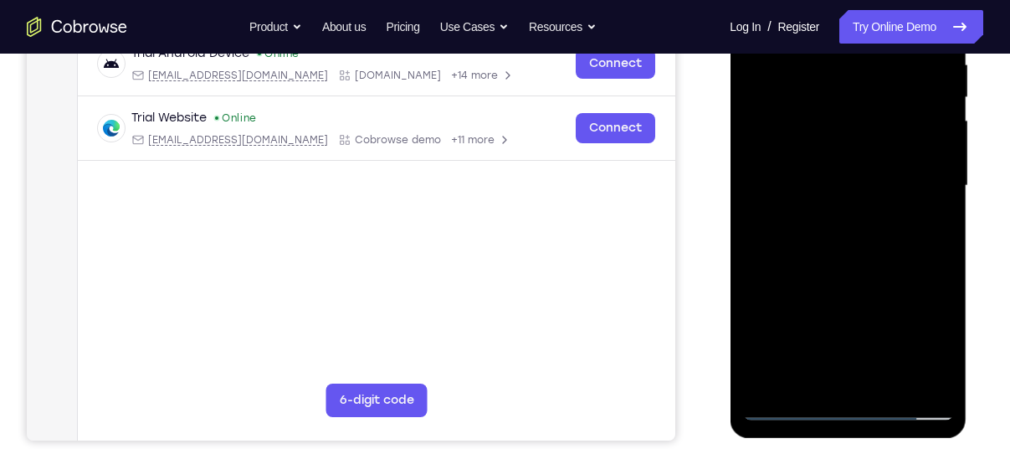
scroll to position [328, 0]
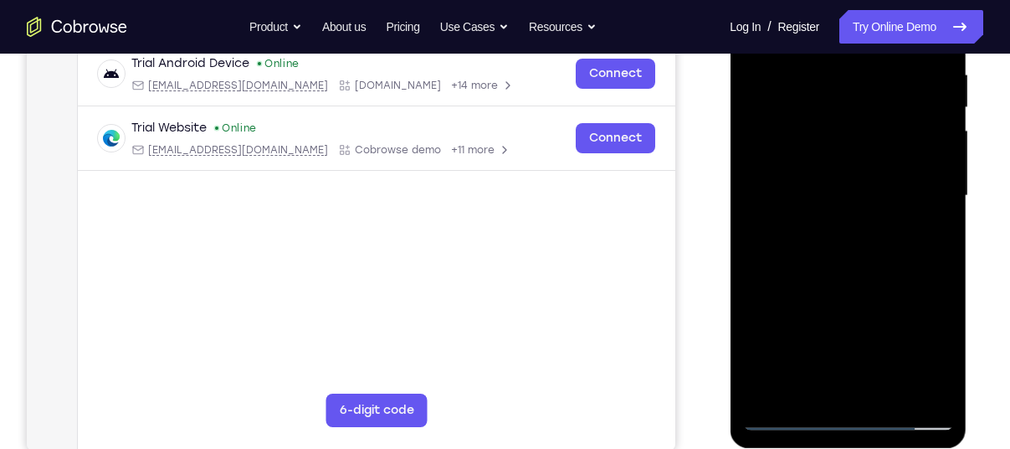
click at [945, 103] on div at bounding box center [848, 195] width 211 height 469
click at [943, 105] on div at bounding box center [848, 195] width 211 height 469
click at [897, 154] on div at bounding box center [848, 195] width 211 height 469
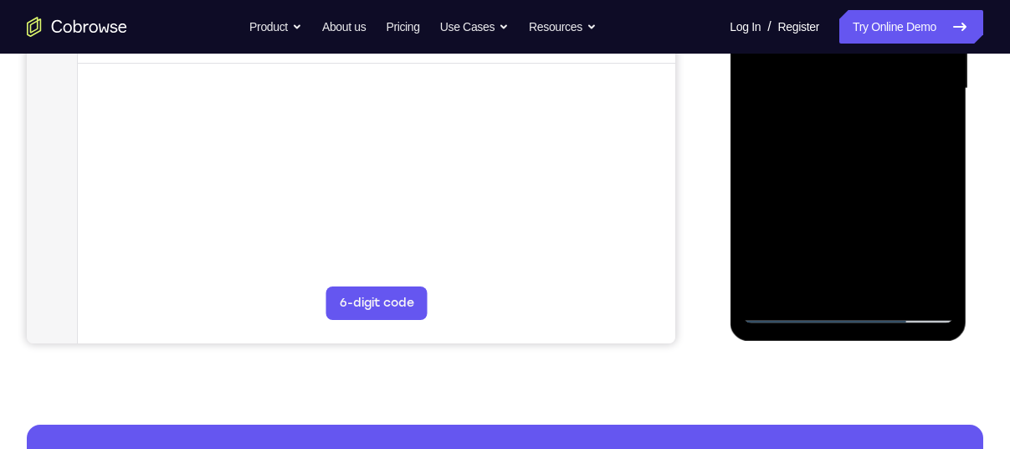
scroll to position [436, 0]
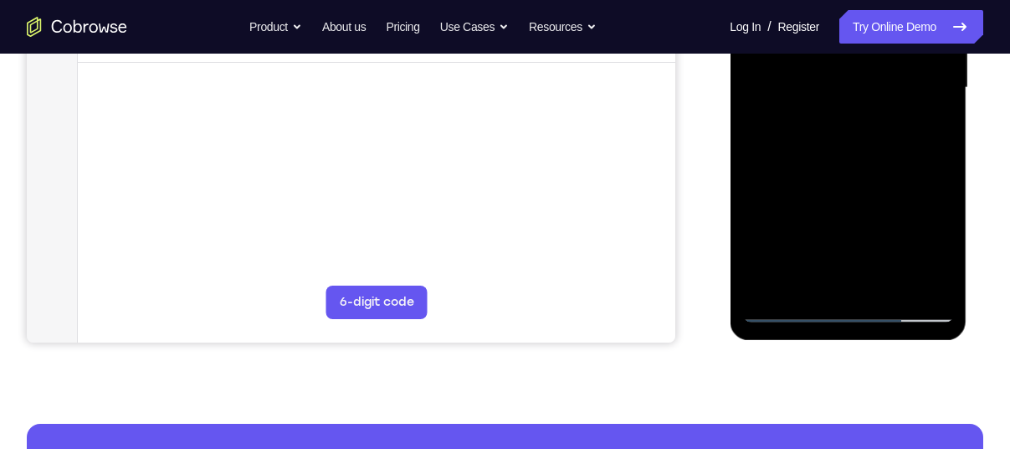
click at [843, 221] on div at bounding box center [848, 87] width 211 height 469
click at [882, 218] on div at bounding box center [848, 87] width 211 height 469
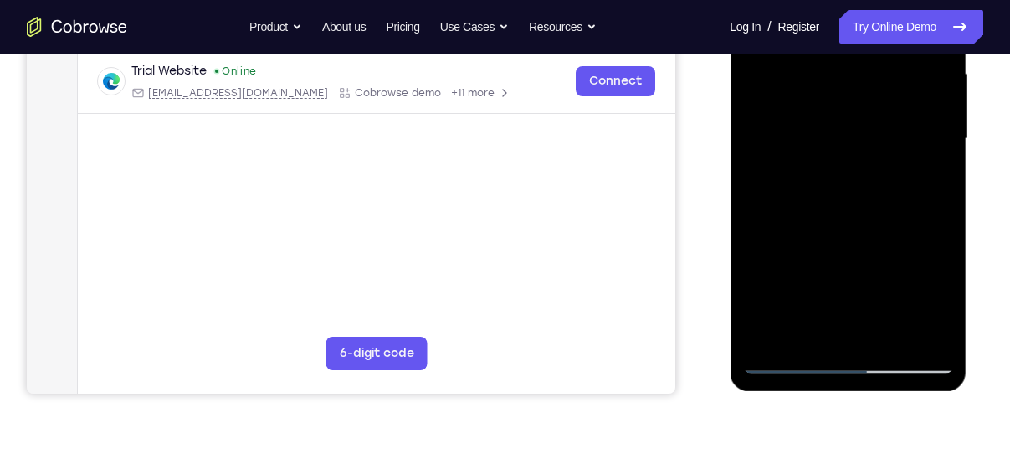
scroll to position [392, 0]
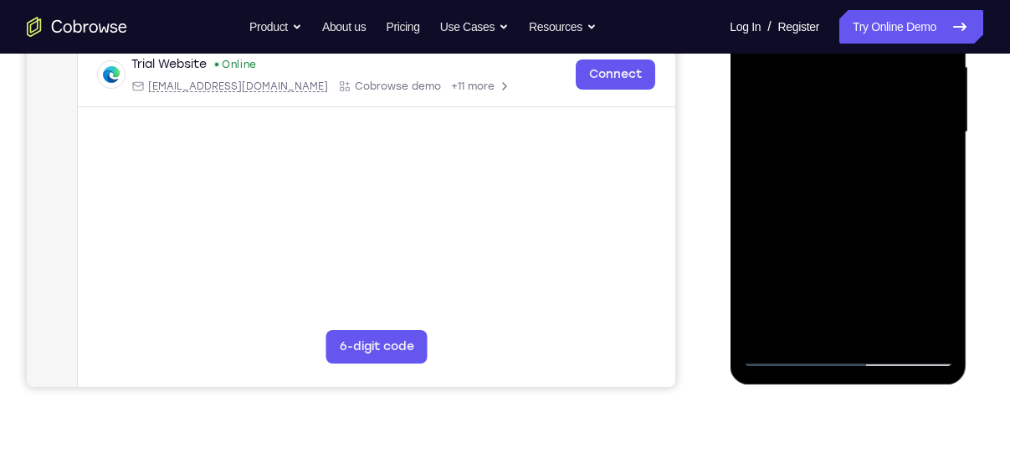
click at [940, 291] on div at bounding box center [848, 132] width 211 height 469
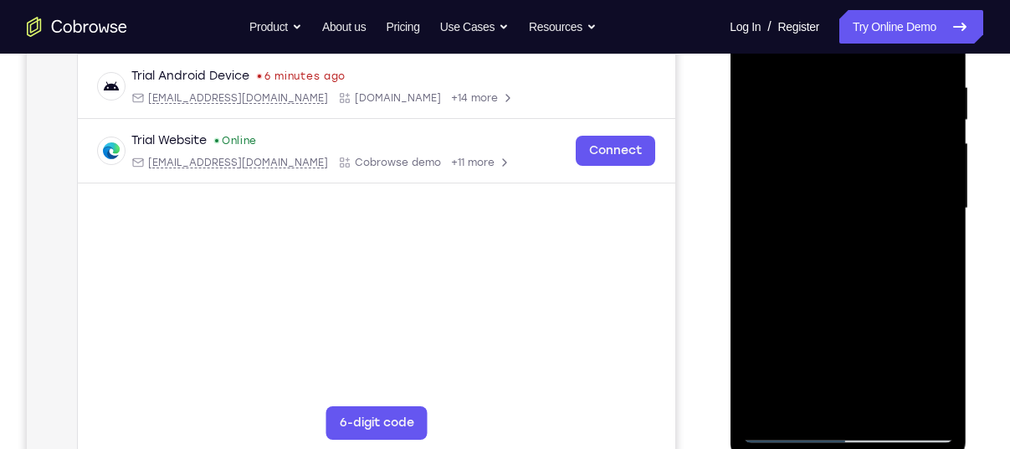
scroll to position [280, 0]
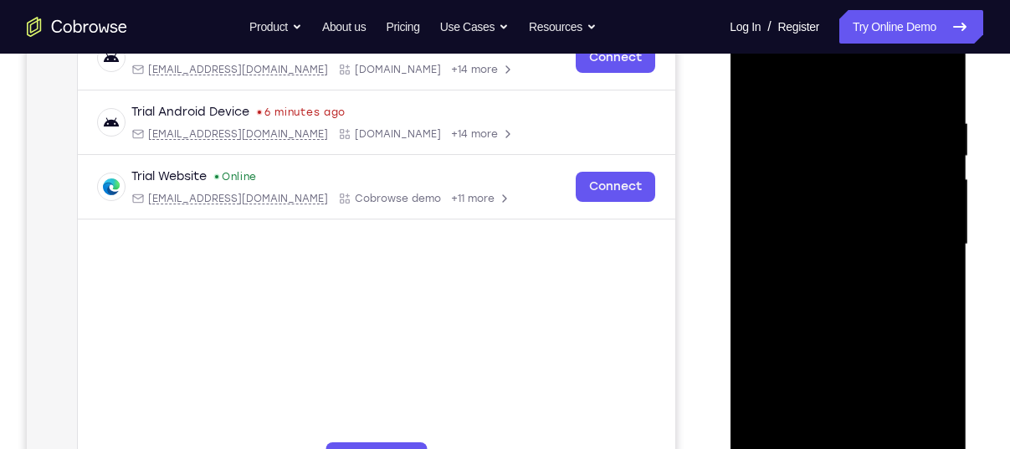
click at [759, 80] on div at bounding box center [848, 244] width 211 height 469
click at [835, 206] on div at bounding box center [848, 244] width 211 height 469
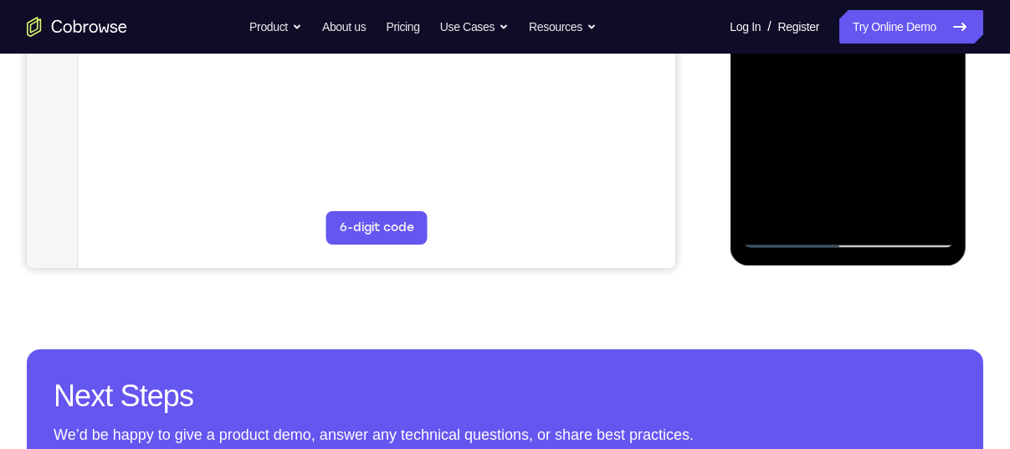
scroll to position [508, 0]
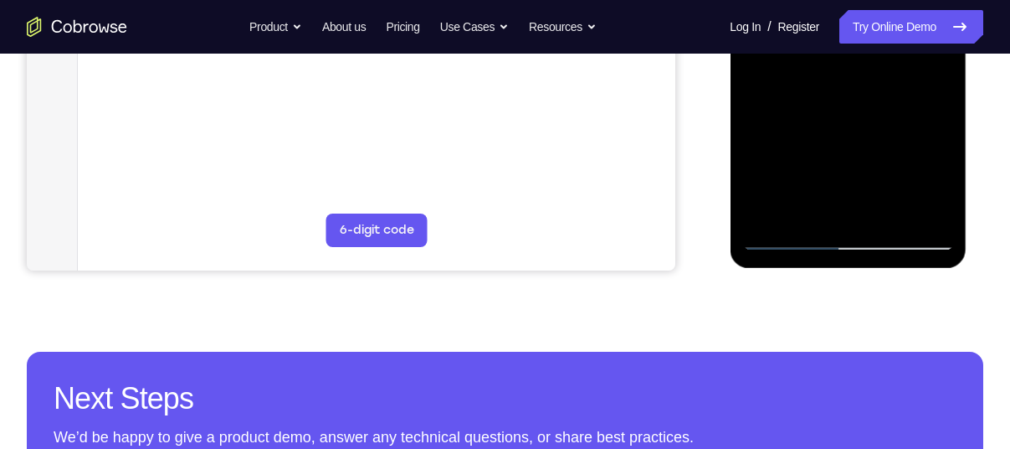
click at [835, 206] on div at bounding box center [848, 16] width 211 height 469
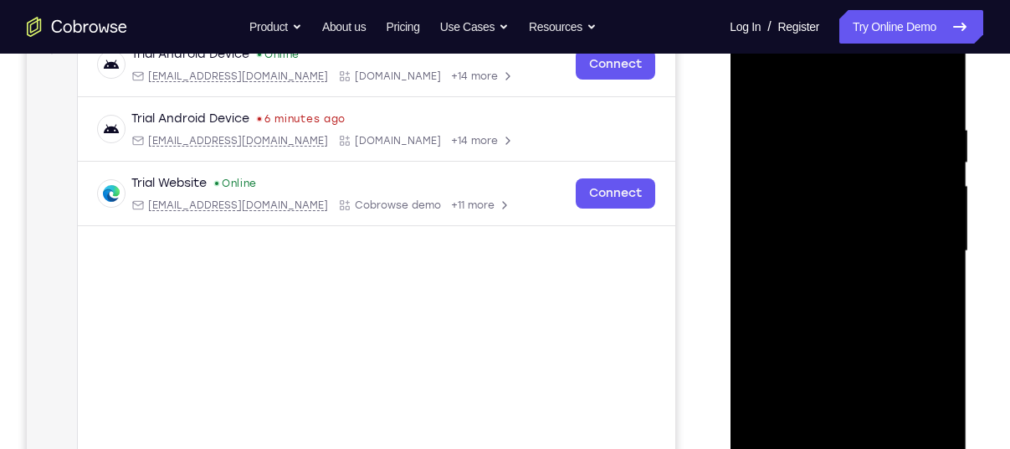
scroll to position [273, 0]
click at [761, 85] on div at bounding box center [848, 251] width 211 height 469
click at [843, 206] on div at bounding box center [848, 250] width 211 height 469
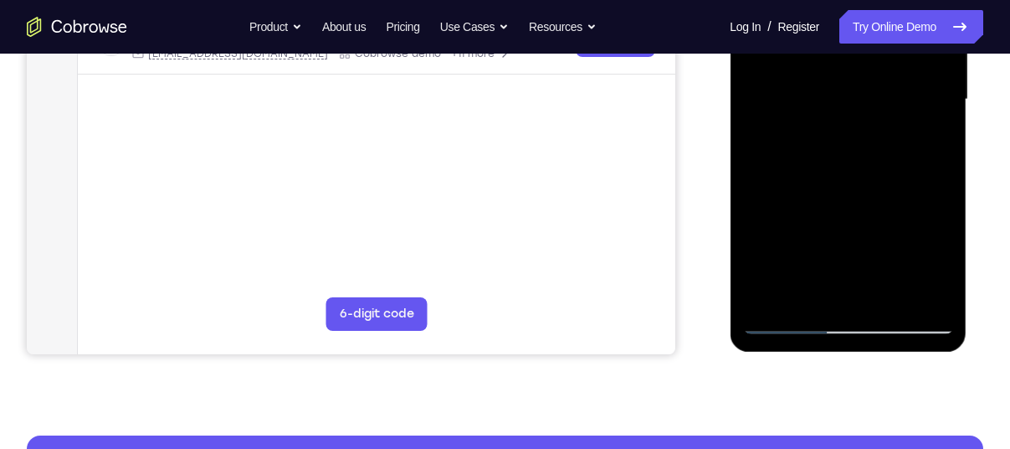
scroll to position [425, 0]
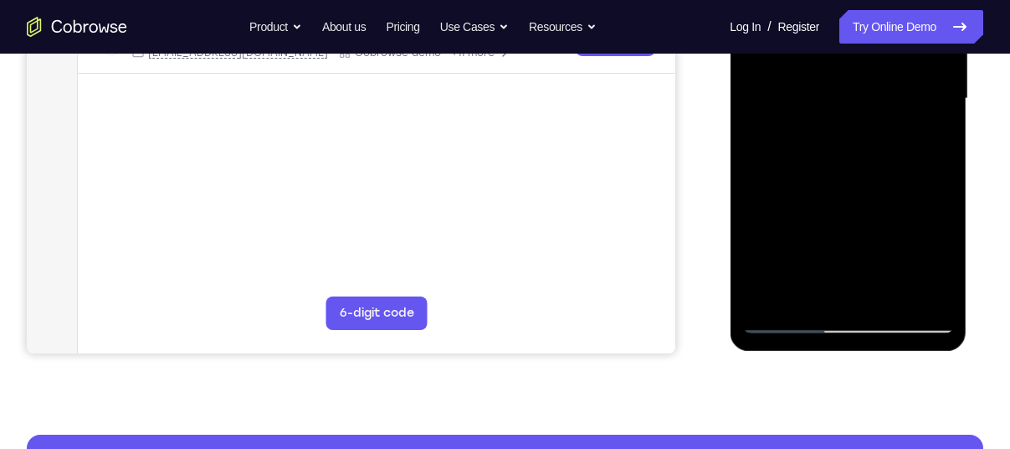
click at [805, 287] on div at bounding box center [848, 98] width 211 height 469
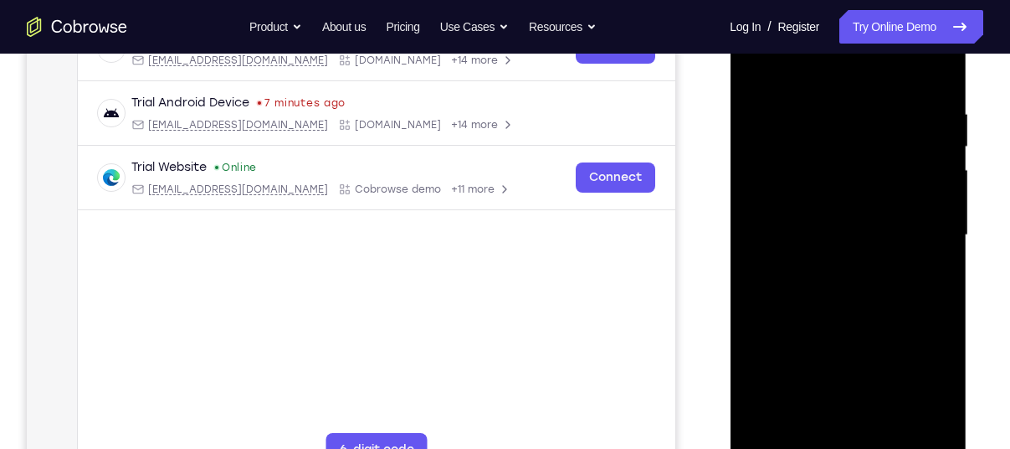
scroll to position [283, 0]
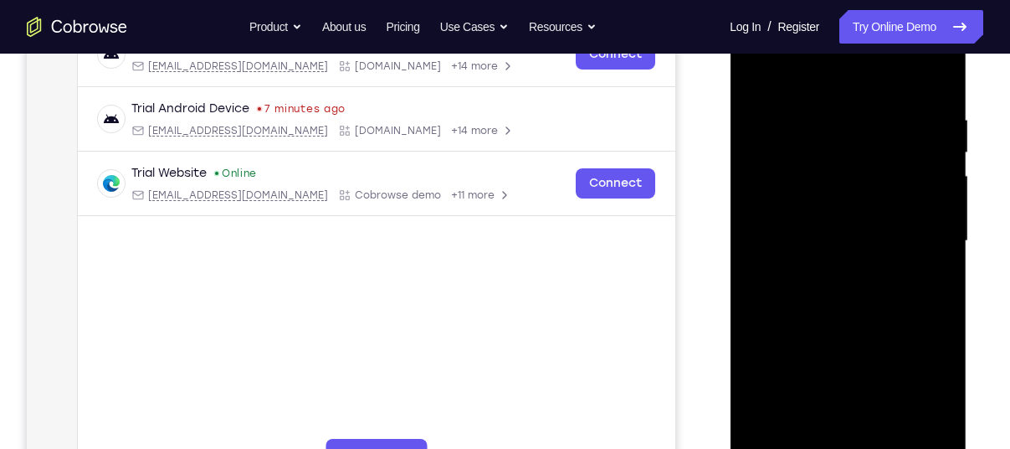
click at [753, 70] on div at bounding box center [848, 241] width 211 height 469
click at [778, 80] on div at bounding box center [848, 241] width 211 height 469
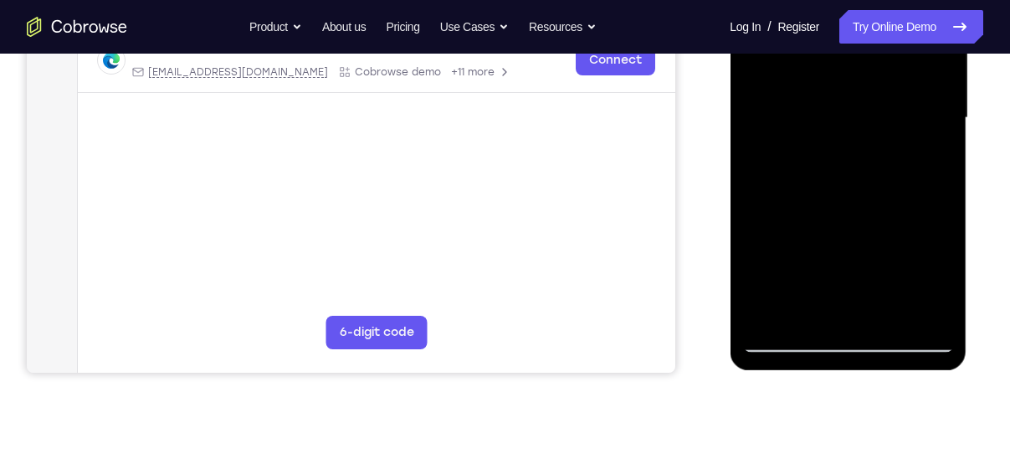
scroll to position [400, 0]
